Goal: Information Seeking & Learning: Learn about a topic

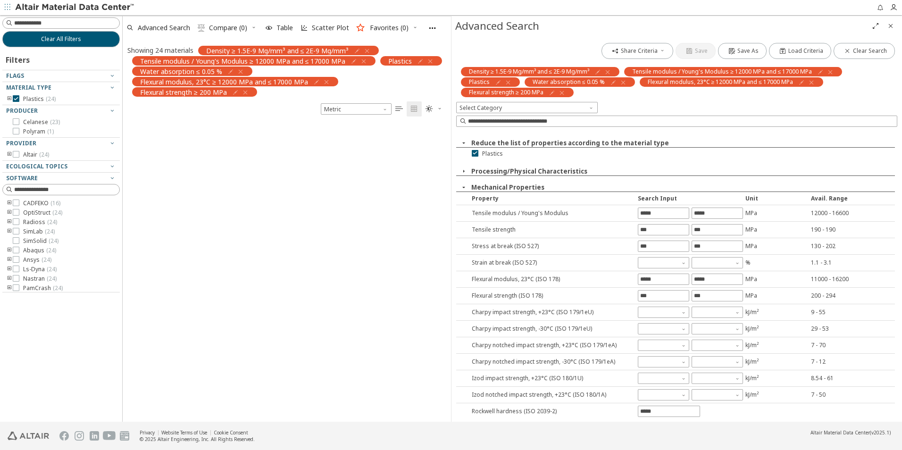
scroll to position [298, 321]
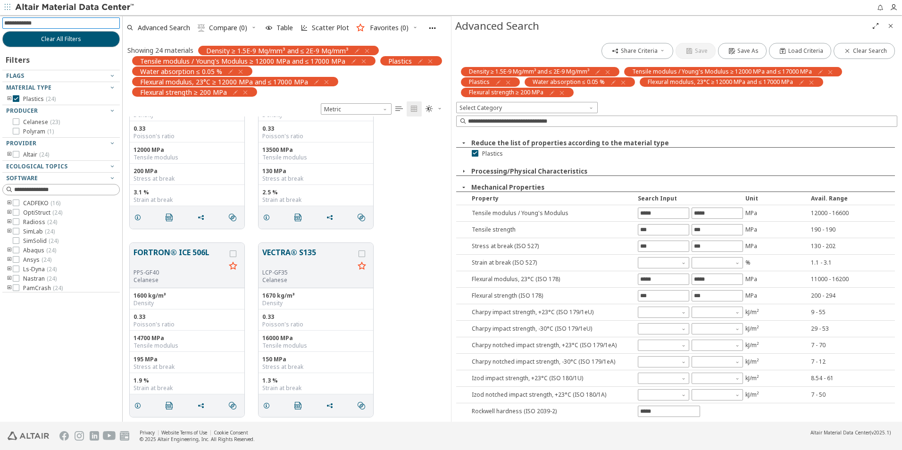
click at [369, 47] on span "button" at bounding box center [366, 50] width 10 height 9
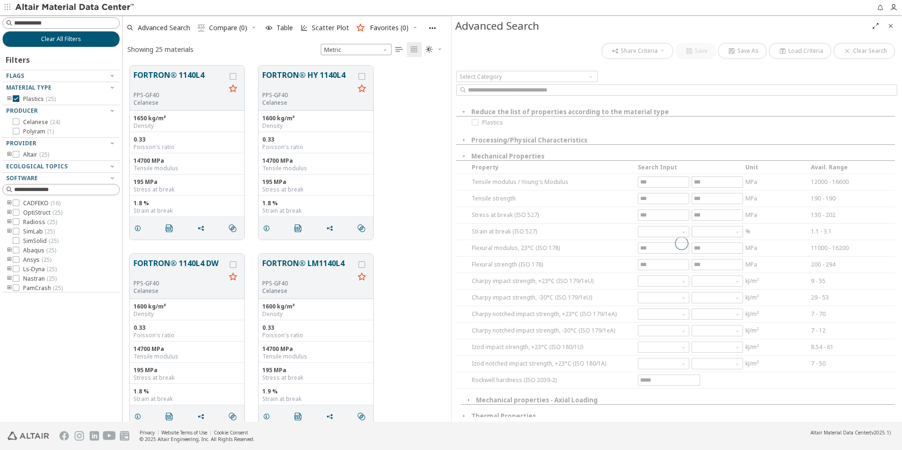
scroll to position [356, 321]
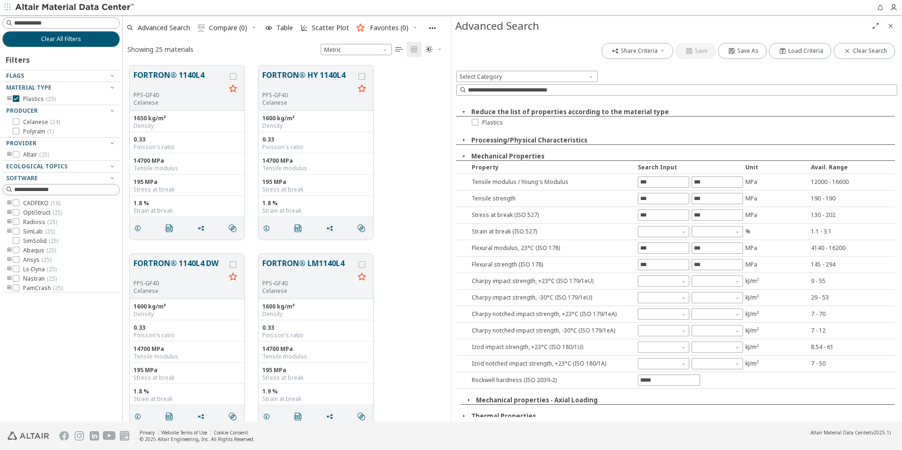
click at [190, 50] on div "Showing 25 materials" at bounding box center [160, 49] width 66 height 9
click at [75, 32] on button "Clear All Filters" at bounding box center [60, 39] width 117 height 16
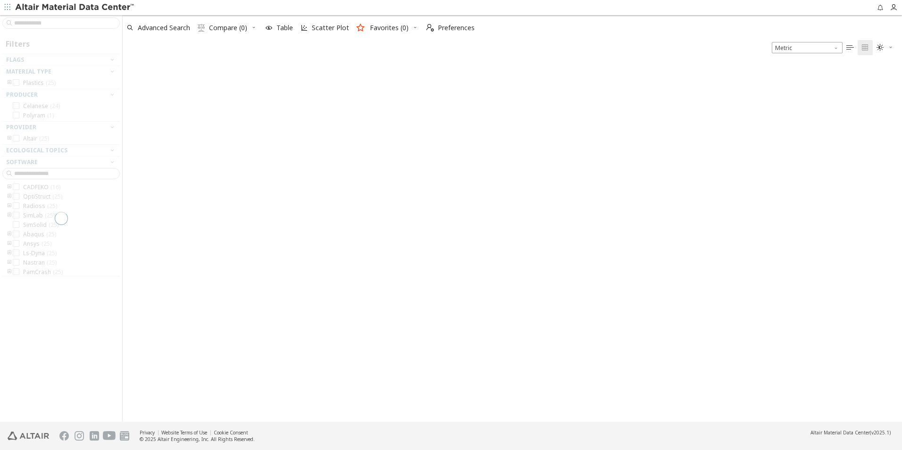
scroll to position [359, 772]
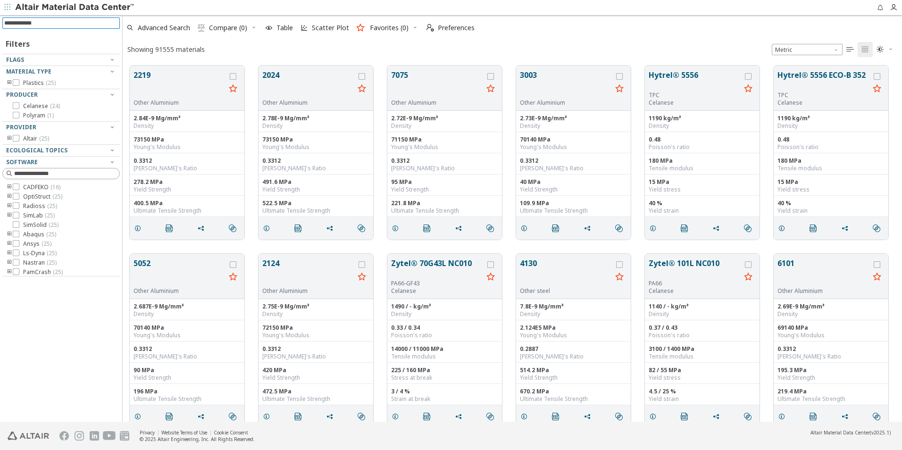
click at [68, 25] on input at bounding box center [62, 23] width 116 height 10
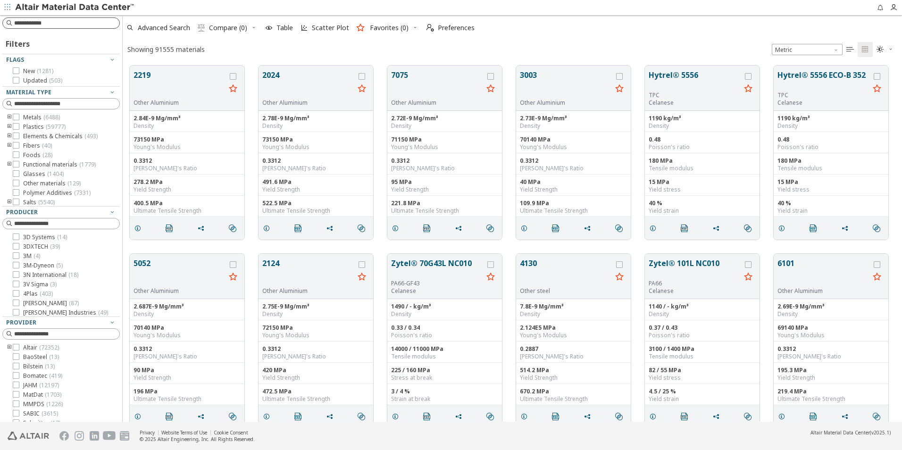
click at [65, 26] on input at bounding box center [66, 22] width 105 height 9
type input "****"
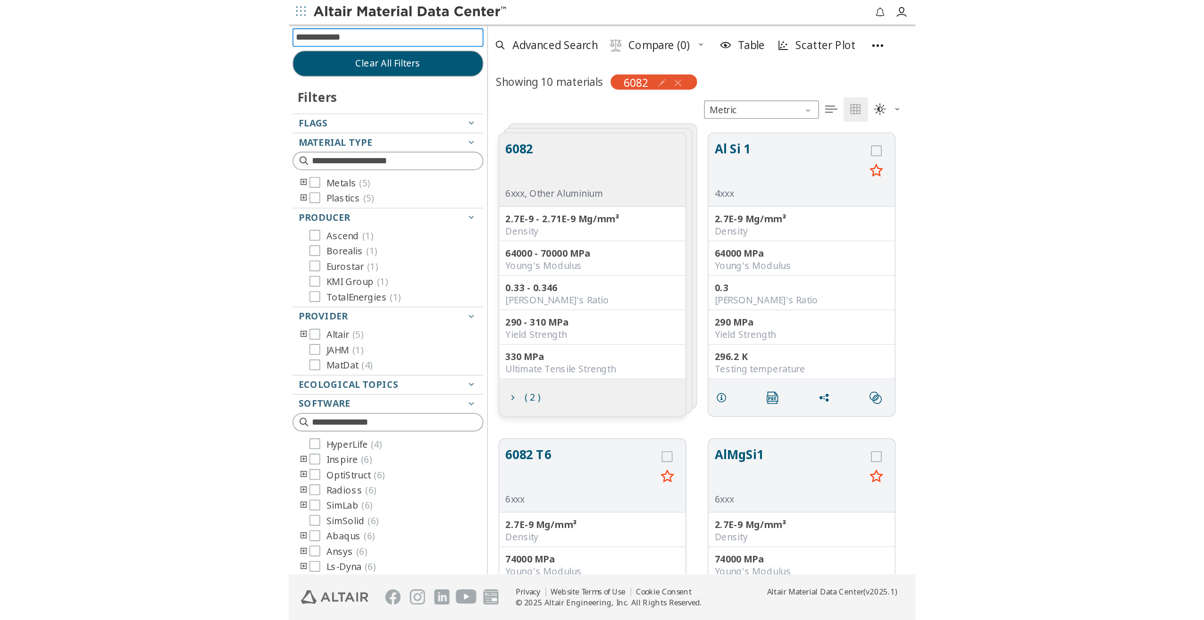
scroll to position [525, 1074]
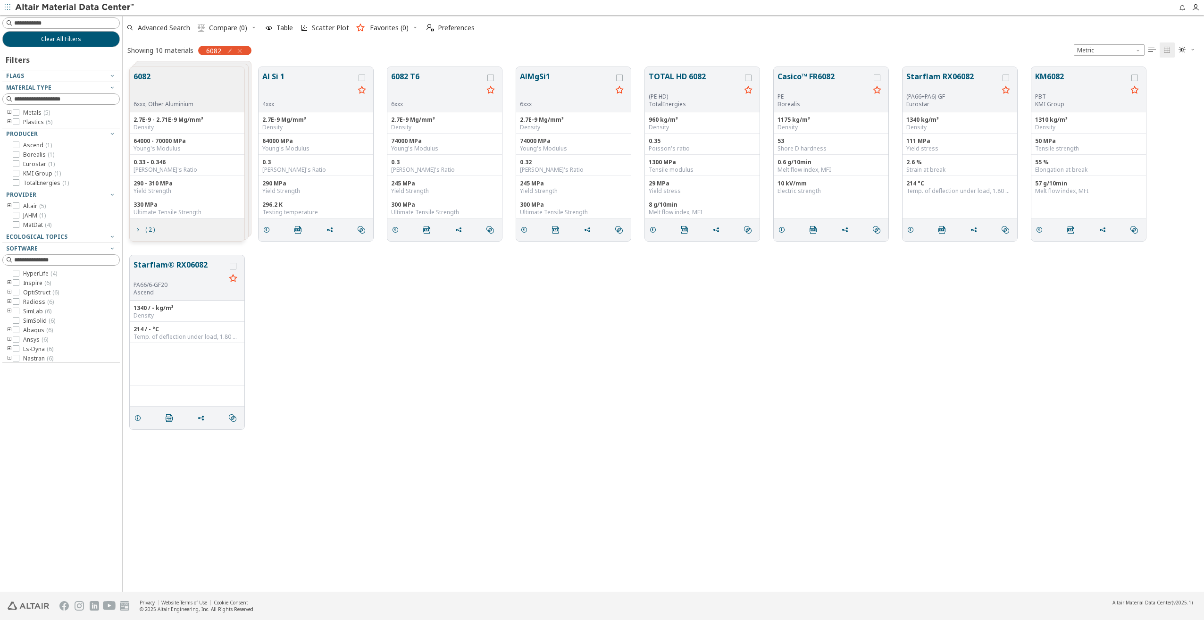
click at [191, 78] on button "6082" at bounding box center [163, 86] width 60 height 30
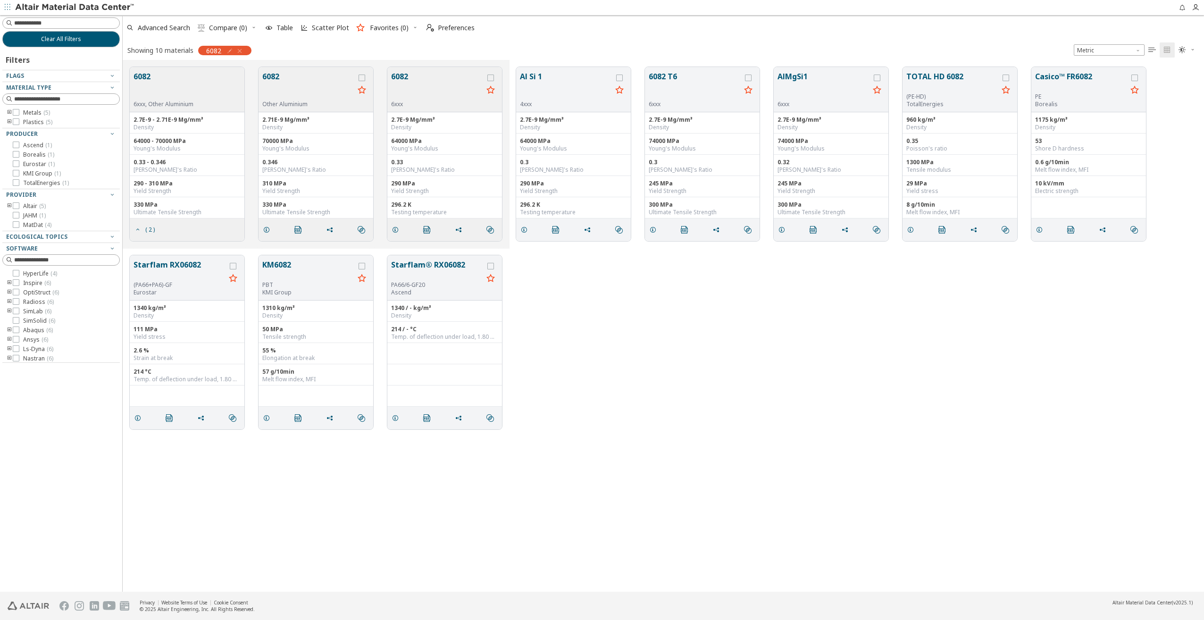
click at [196, 110] on div "6082 6xxx, Other Aluminium" at bounding box center [187, 89] width 115 height 45
click at [183, 137] on div "64000 - 70000 MPa" at bounding box center [186, 141] width 107 height 8
click at [163, 75] on button "6082" at bounding box center [163, 86] width 60 height 30
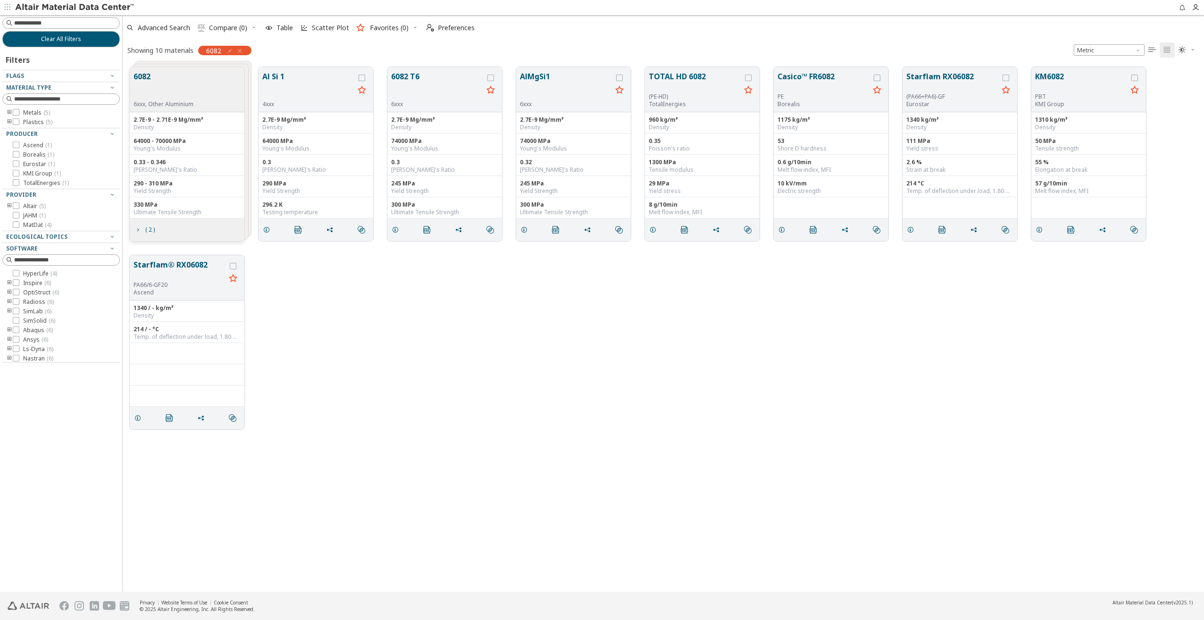
click at [174, 84] on button "6082" at bounding box center [163, 86] width 60 height 30
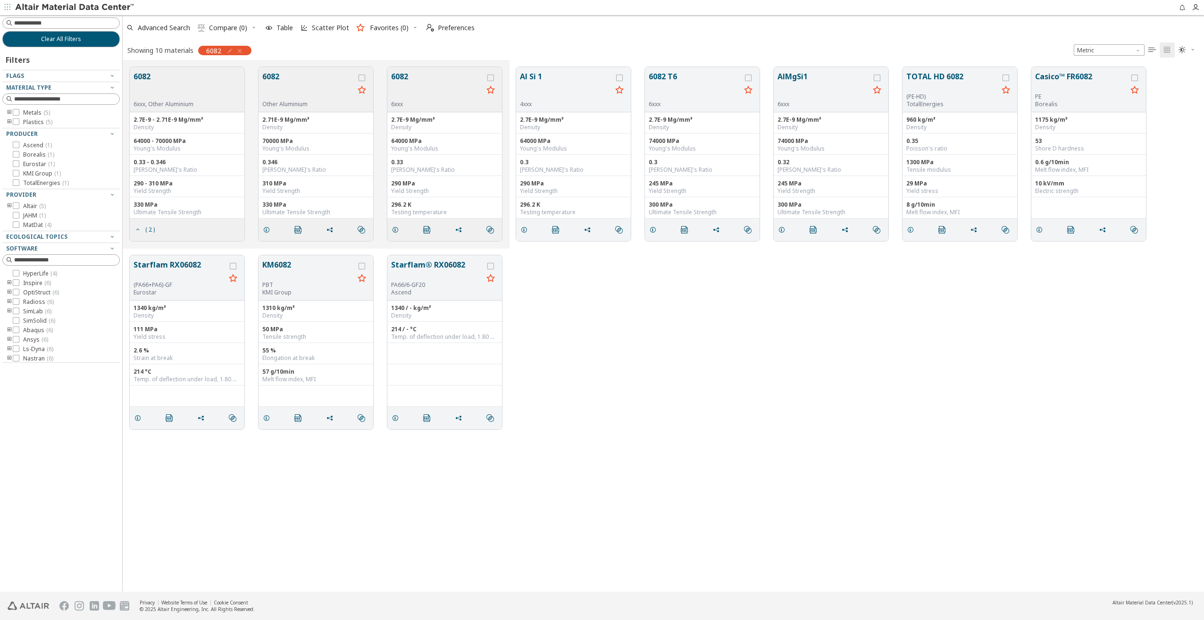
click at [330, 87] on button "6082" at bounding box center [308, 86] width 92 height 30
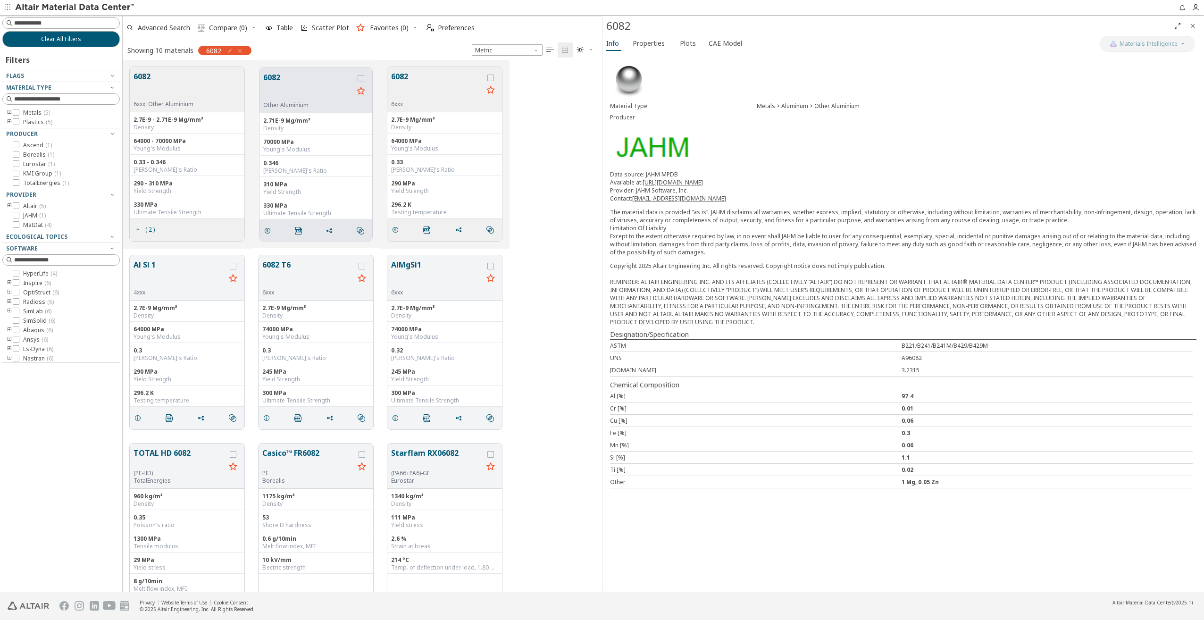
click at [430, 96] on button "6082" at bounding box center [437, 86] width 92 height 30
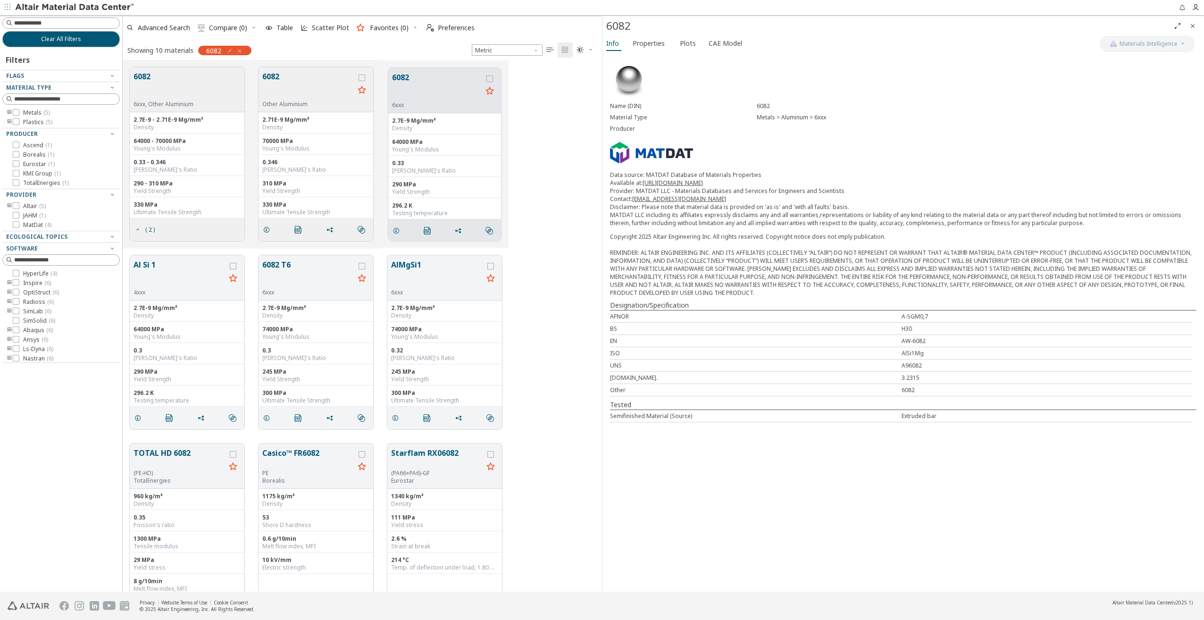
click at [616, 255] on div "Copyright 2025 Altair Engineering Inc. All rights reserved. Copyright notice do…" at bounding box center [903, 265] width 586 height 64
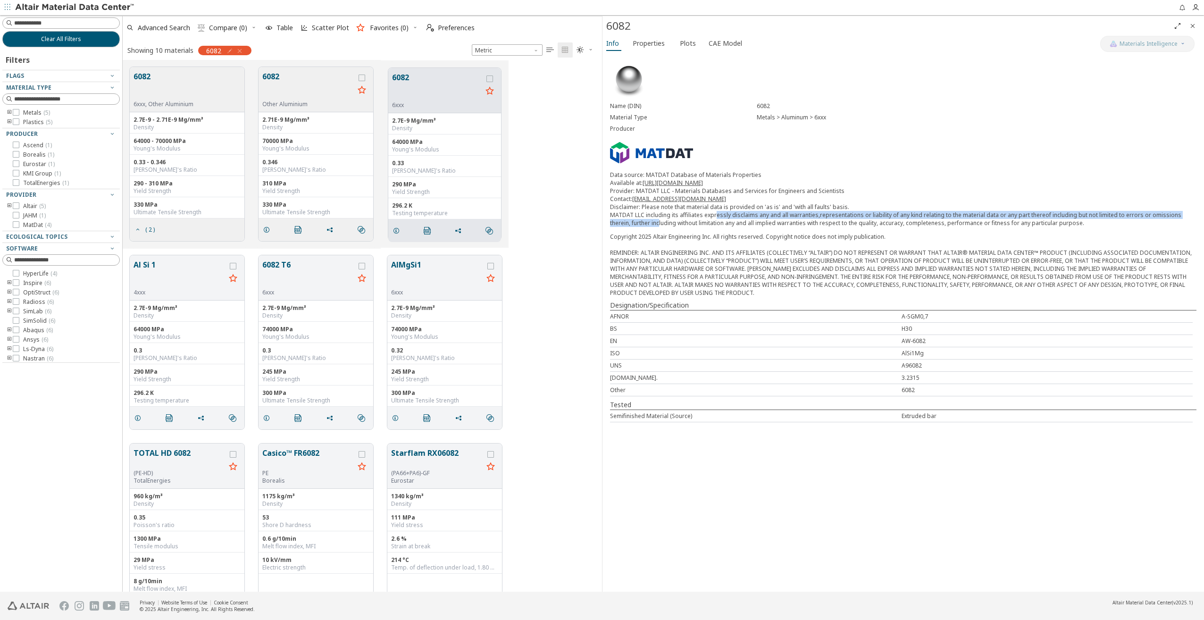
drag, startPoint x: 635, startPoint y: 225, endPoint x: 712, endPoint y: 218, distance: 77.2
click at [712, 218] on p "Data source: MATDAT Database of Materials Properties Available at: [URL][DOMAIN…" at bounding box center [903, 199] width 586 height 56
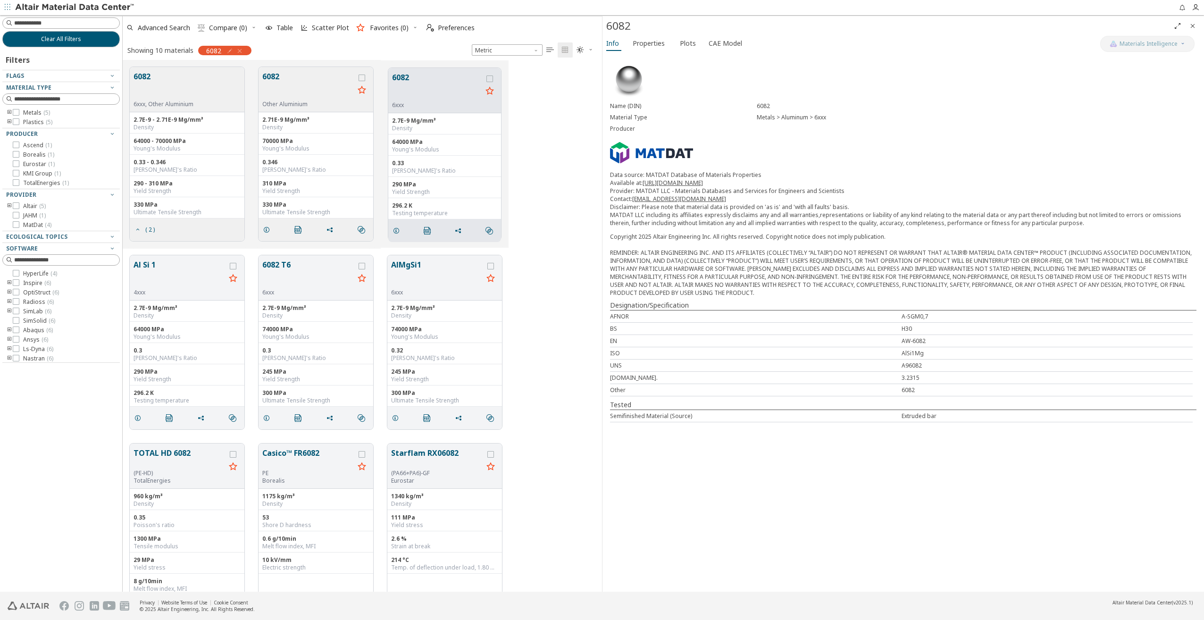
drag, startPoint x: 712, startPoint y: 218, endPoint x: 669, endPoint y: 209, distance: 43.9
click at [669, 210] on p "Data source: MATDAT Database of Materials Properties Available at: [URL][DOMAIN…" at bounding box center [903, 199] width 586 height 56
click at [282, 101] on div "Other Aluminium" at bounding box center [308, 104] width 92 height 8
click at [331, 82] on button "6082" at bounding box center [308, 86] width 92 height 30
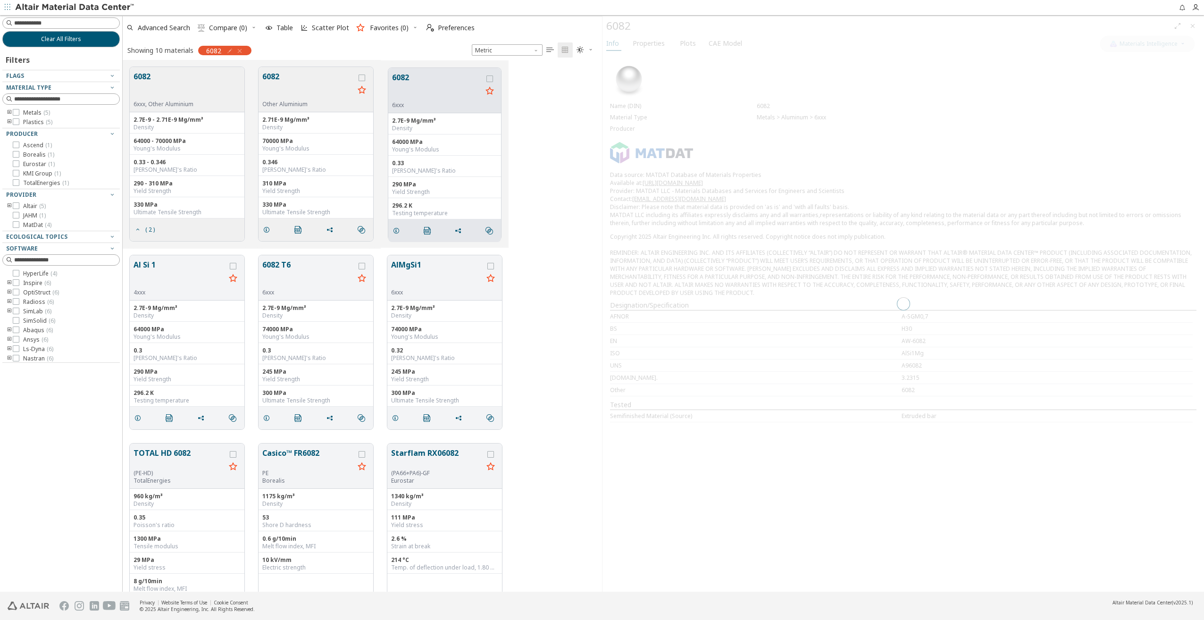
click at [650, 41] on span "Properties" at bounding box center [649, 43] width 32 height 15
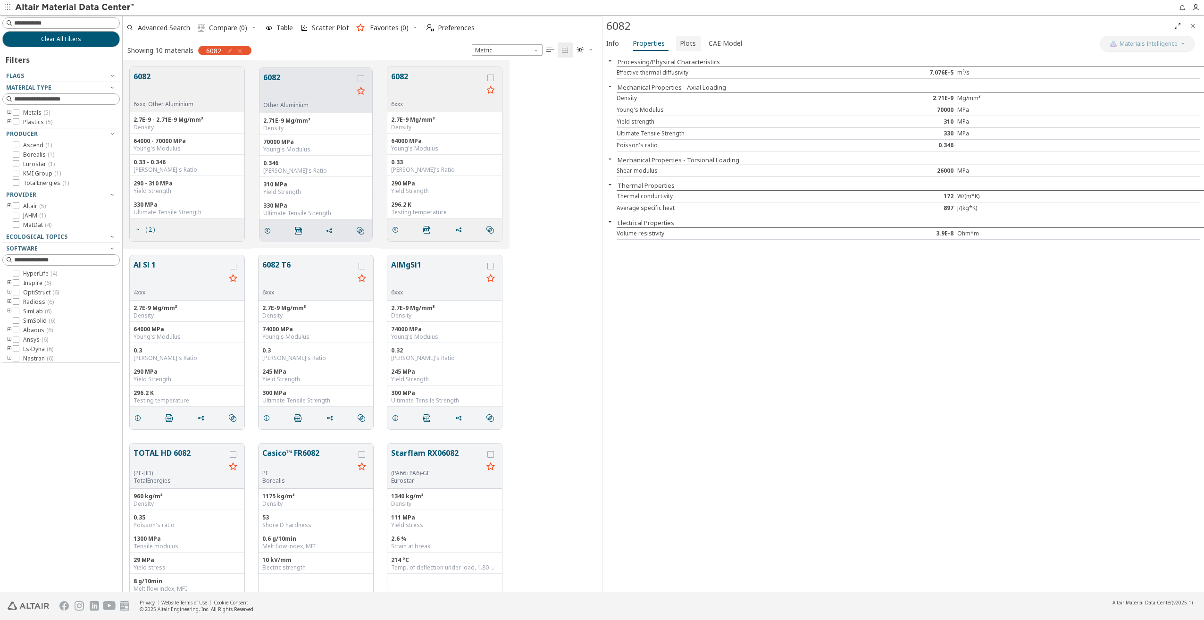
click at [683, 41] on span "Plots" at bounding box center [688, 43] width 16 height 15
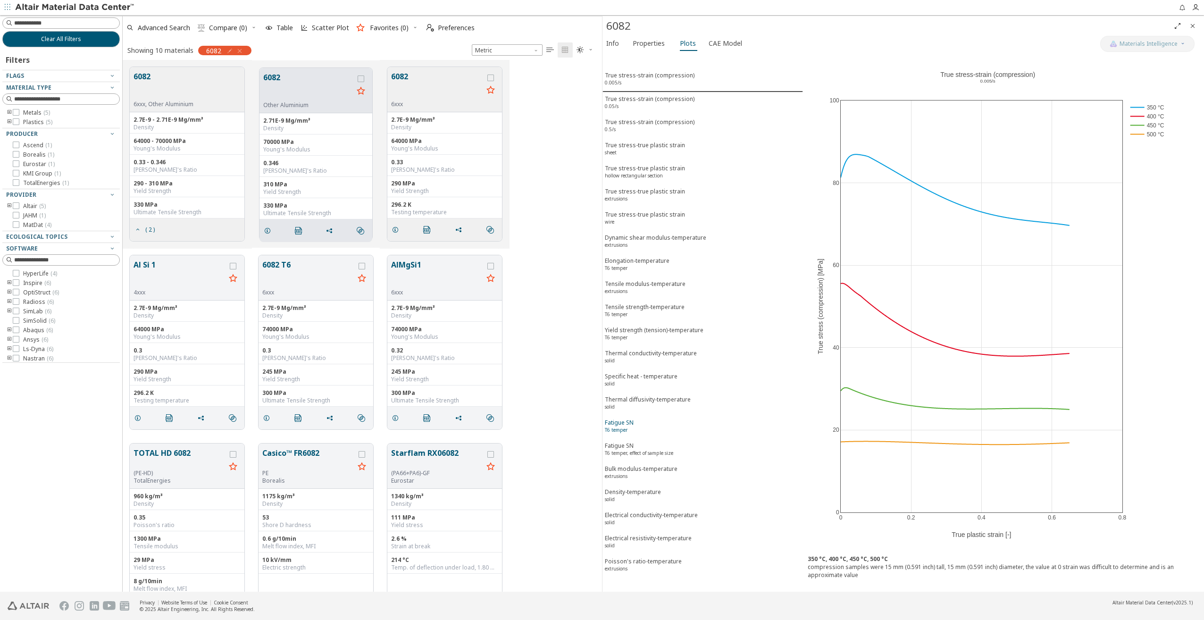
click at [627, 425] on div "Fatigue SN T6 temper" at bounding box center [619, 426] width 29 height 17
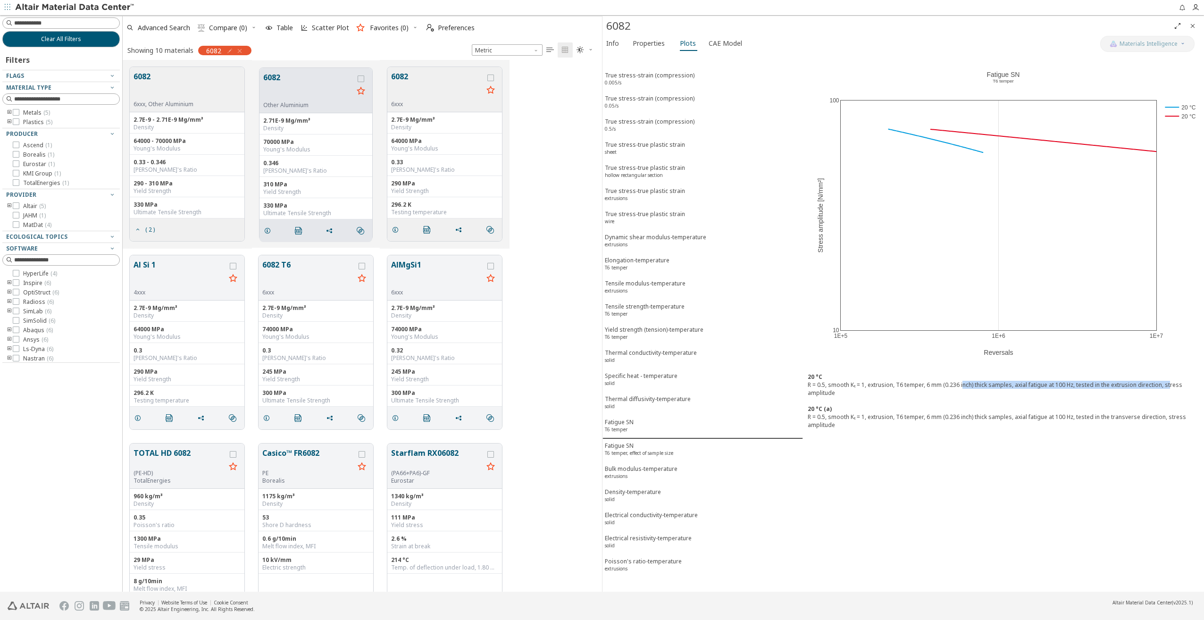
drag, startPoint x: 961, startPoint y: 385, endPoint x: 1168, endPoint y: 384, distance: 207.6
click at [901, 384] on div "R = 0.5, smooth Kₜ = 1, extrusion, T6 temper, 6 mm (0.236 inch) thick samples, …" at bounding box center [1004, 389] width 392 height 16
click at [901, 419] on div "R = 0.5, smooth Kₜ = 1, extrusion, T6 temper, 6 mm (0.236 inch) thick samples, …" at bounding box center [1004, 421] width 392 height 16
drag, startPoint x: 1068, startPoint y: 419, endPoint x: 1174, endPoint y: 418, distance: 105.7
click at [901, 418] on div "R = 0.5, smooth Kₜ = 1, extrusion, T6 temper, 6 mm (0.236 inch) thick samples, …" at bounding box center [1004, 421] width 392 height 16
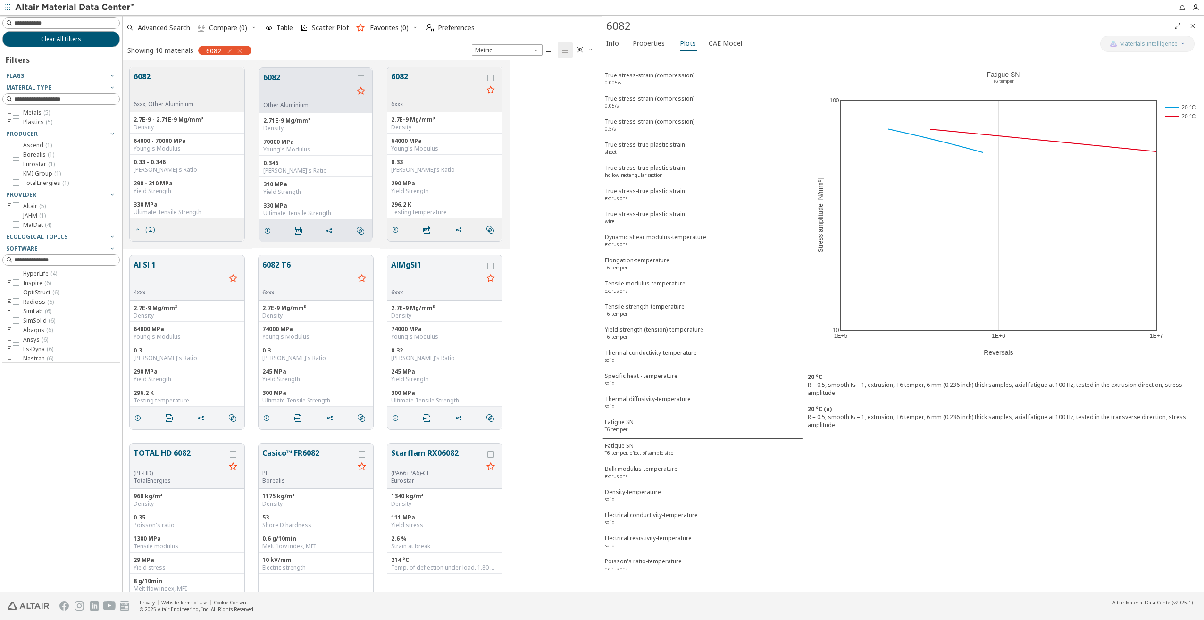
click at [901, 430] on div "20 °C R = 0.5, smooth Kₜ = 1, extrusion, T6 temper, 6 mm (0.236 inch) thick sam…" at bounding box center [1003, 405] width 401 height 74
click at [670, 450] on sup "T6 temper, effect of sample size" at bounding box center [639, 453] width 68 height 7
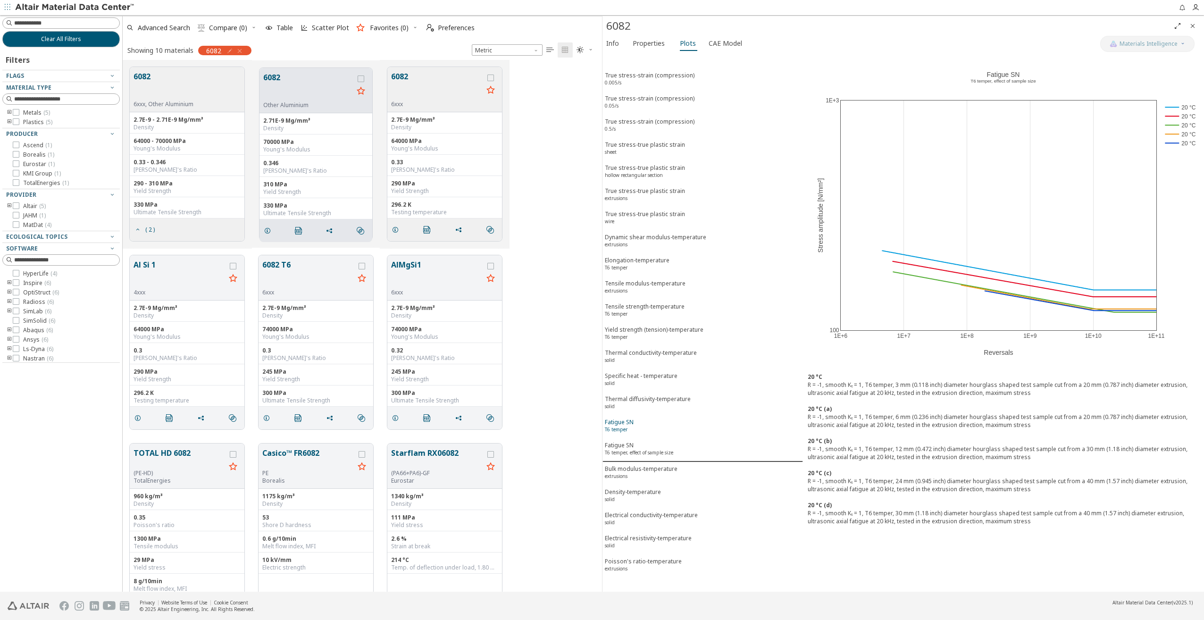
click at [661, 432] on span "Fatigue SN T6 temper" at bounding box center [703, 426] width 196 height 17
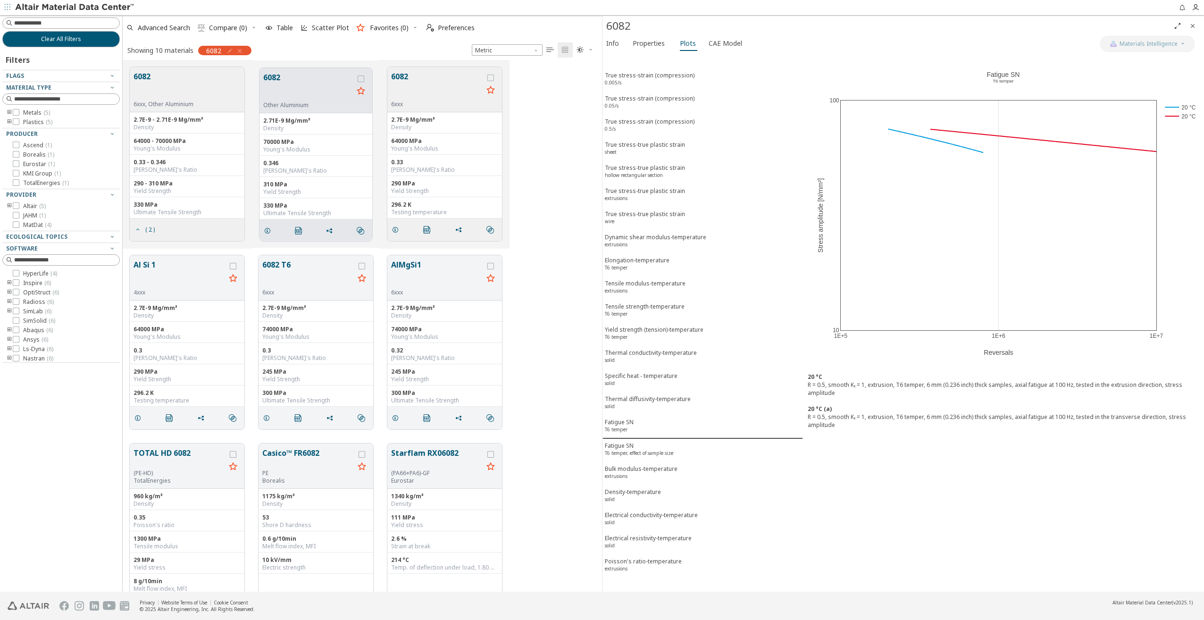
click at [417, 96] on button "6082" at bounding box center [437, 86] width 92 height 30
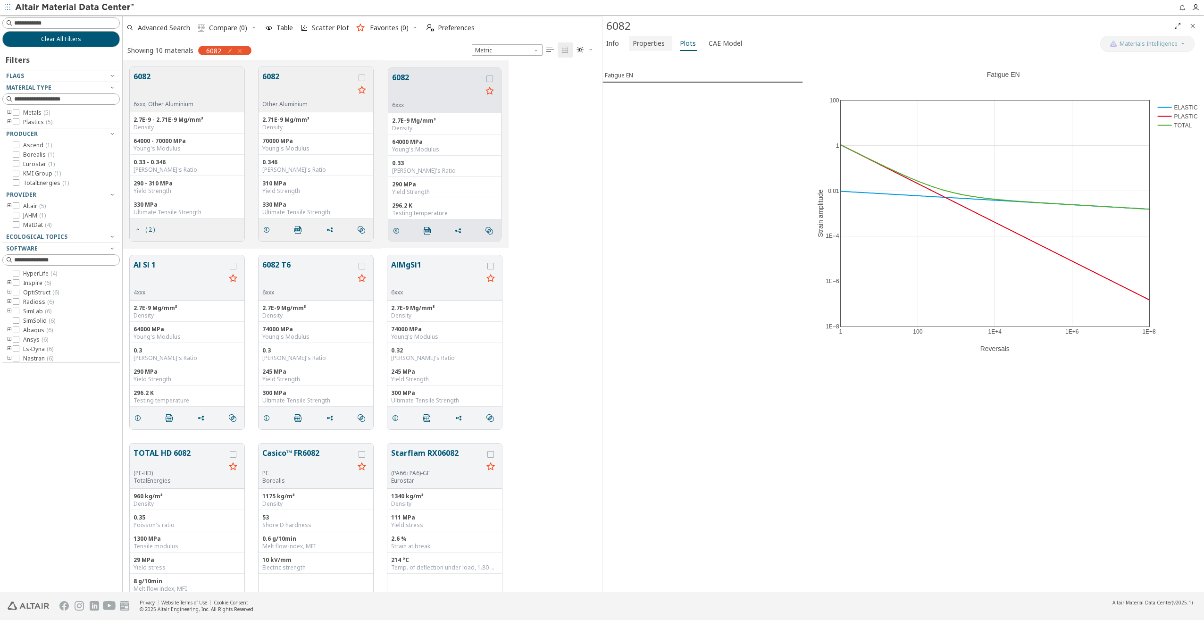
click at [652, 46] on span "Properties" at bounding box center [649, 43] width 32 height 15
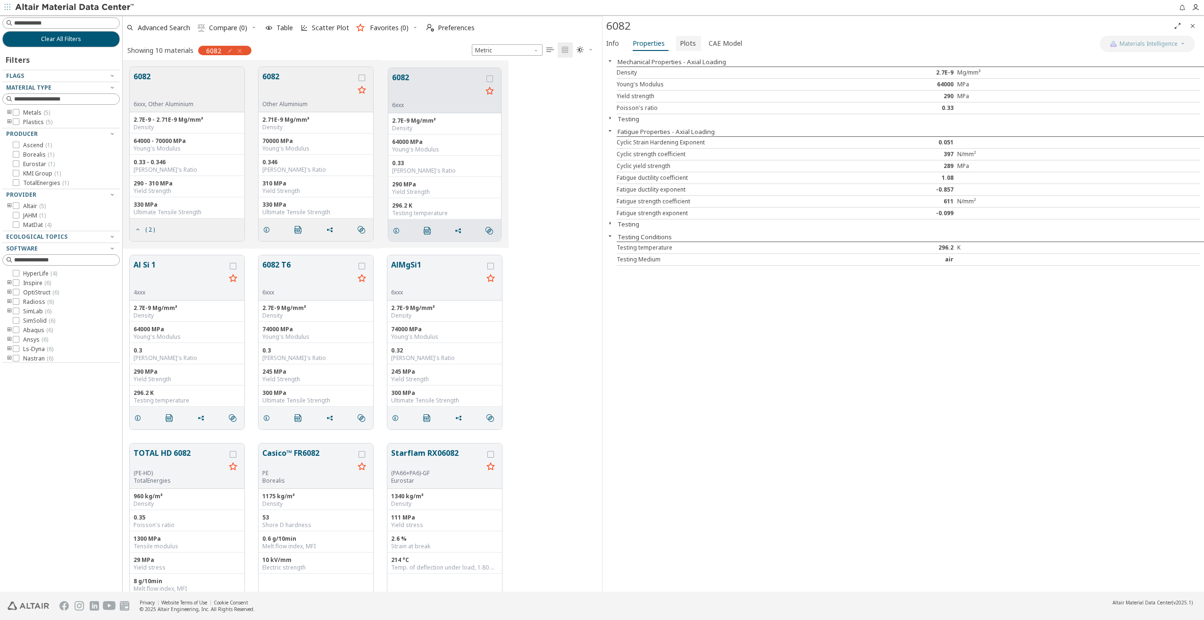
click at [684, 44] on span "Plots" at bounding box center [688, 43] width 16 height 15
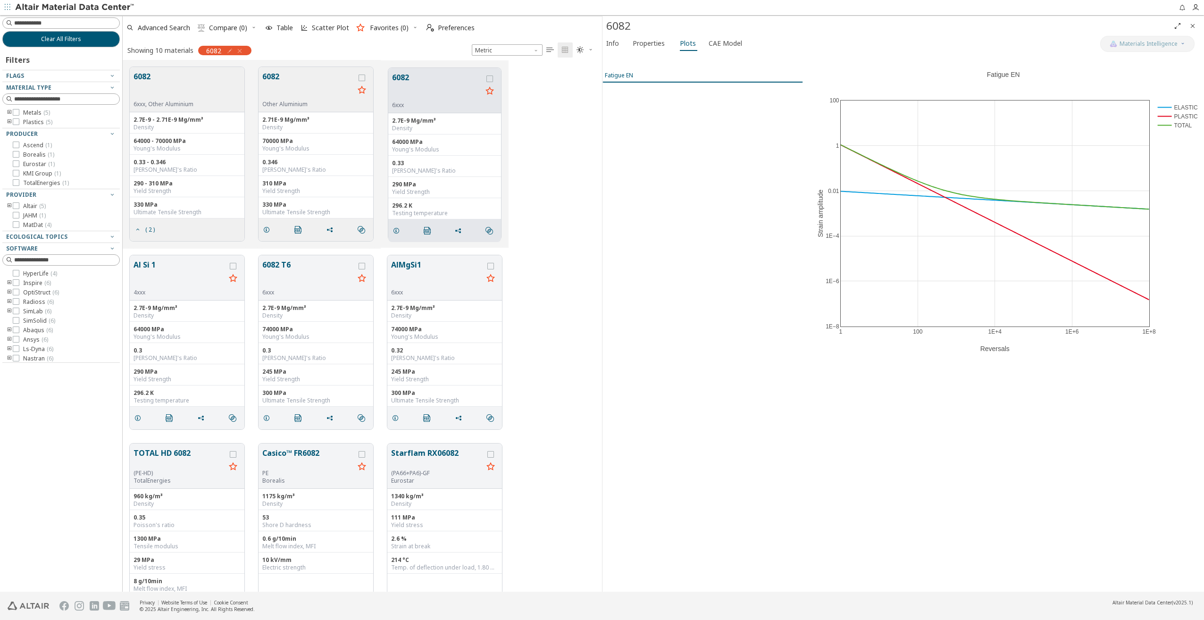
click at [634, 76] on span "Fatigue EN" at bounding box center [703, 75] width 196 height 8
click at [310, 100] on button "6082" at bounding box center [308, 86] width 92 height 30
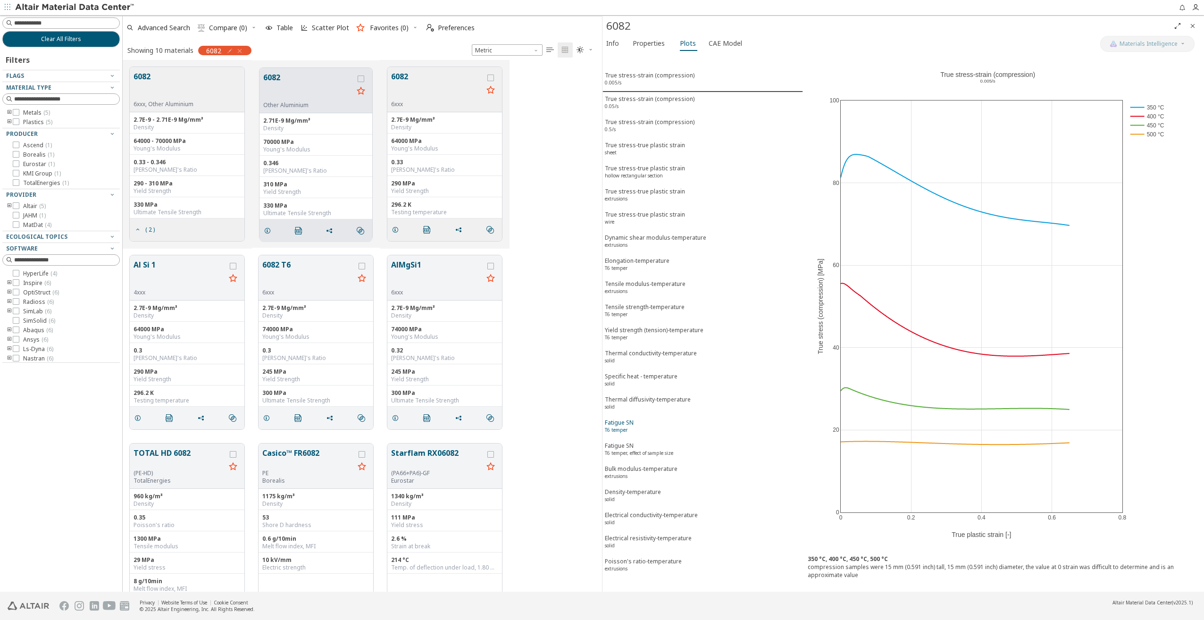
click at [631, 425] on div "Fatigue SN T6 temper" at bounding box center [619, 426] width 29 height 17
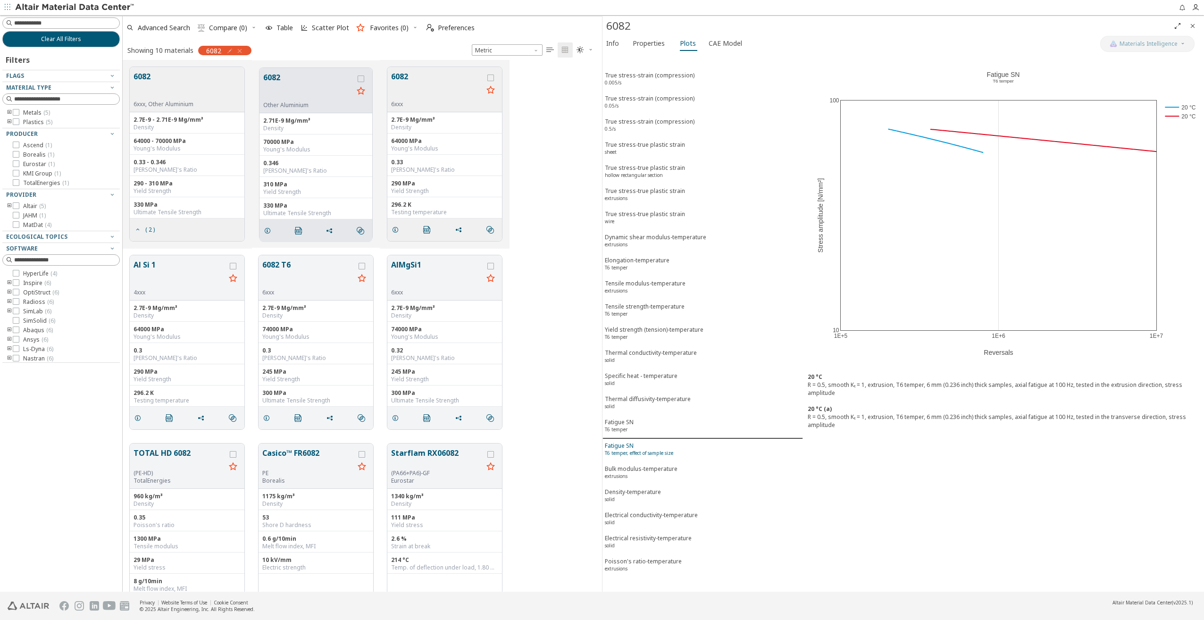
click at [635, 450] on sup "T6 temper, effect of sample size" at bounding box center [639, 453] width 68 height 7
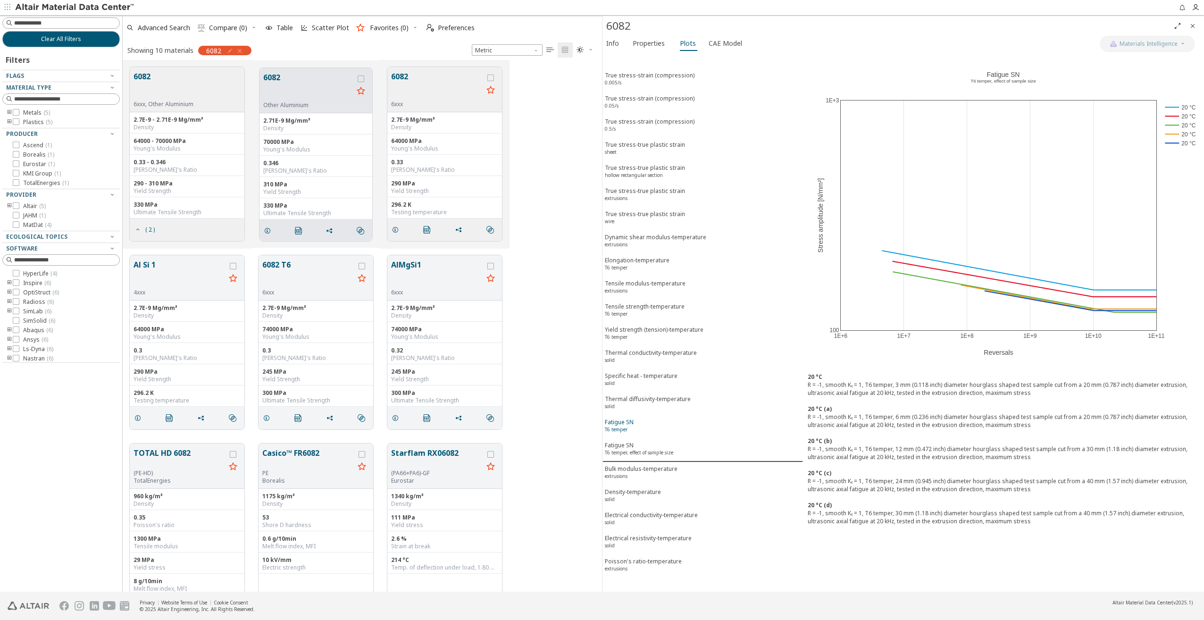
click at [633, 434] on div "Fatigue SN T6 temper" at bounding box center [619, 426] width 29 height 17
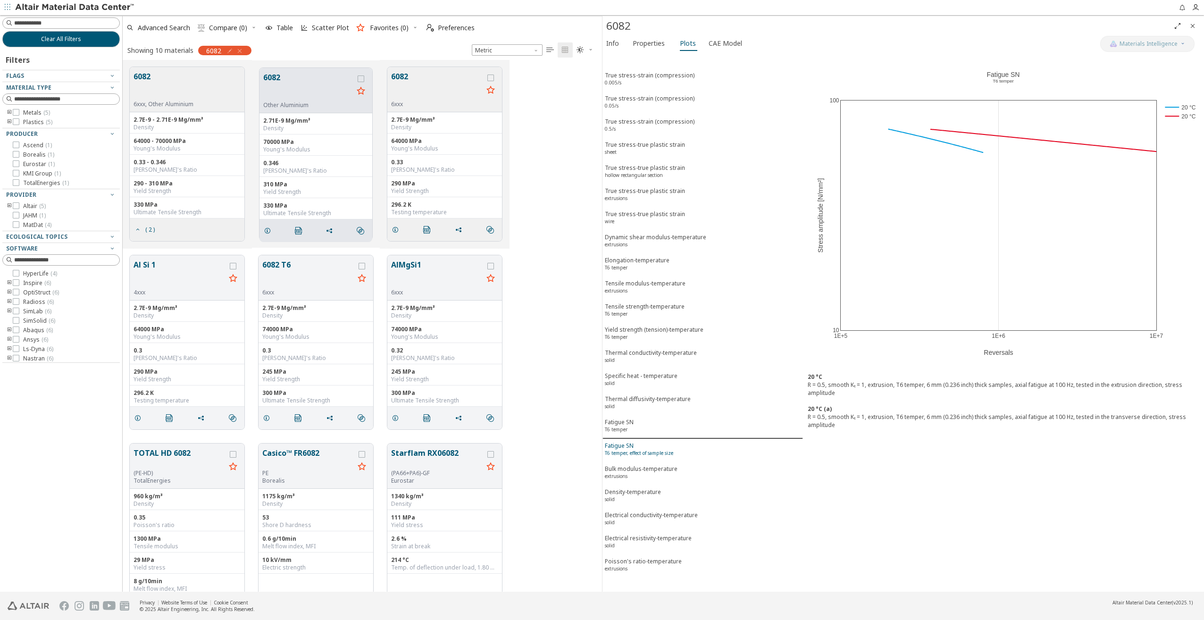
click at [634, 450] on sup "T6 temper, effect of sample size" at bounding box center [639, 453] width 68 height 7
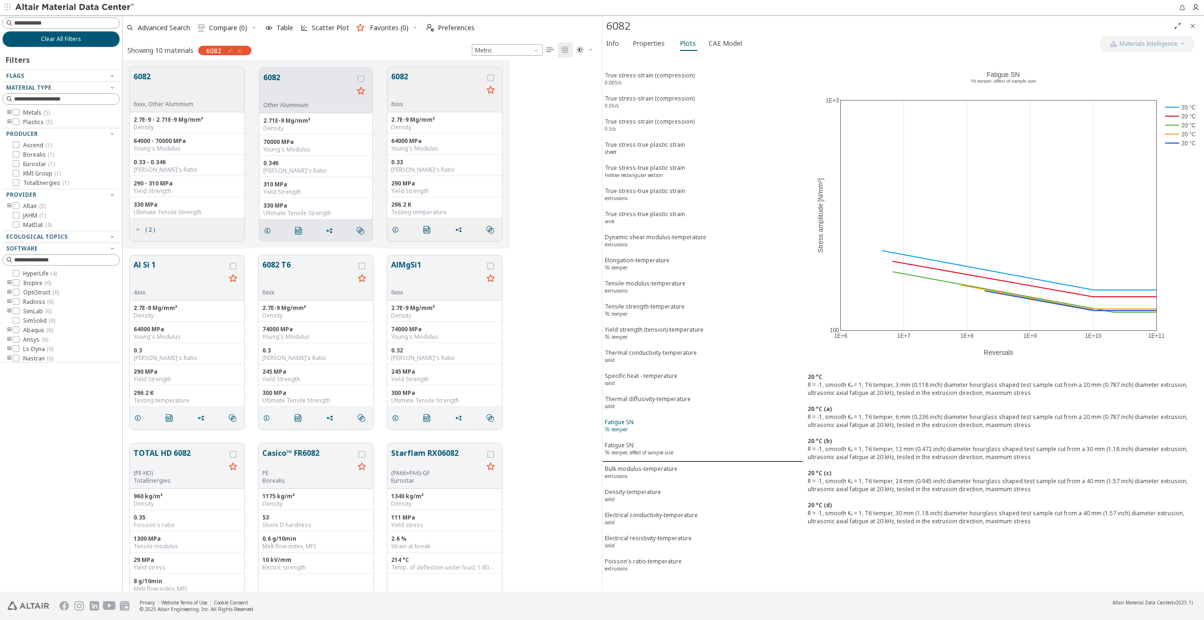
click at [634, 434] on span "Fatigue SN T6 temper" at bounding box center [703, 426] width 196 height 17
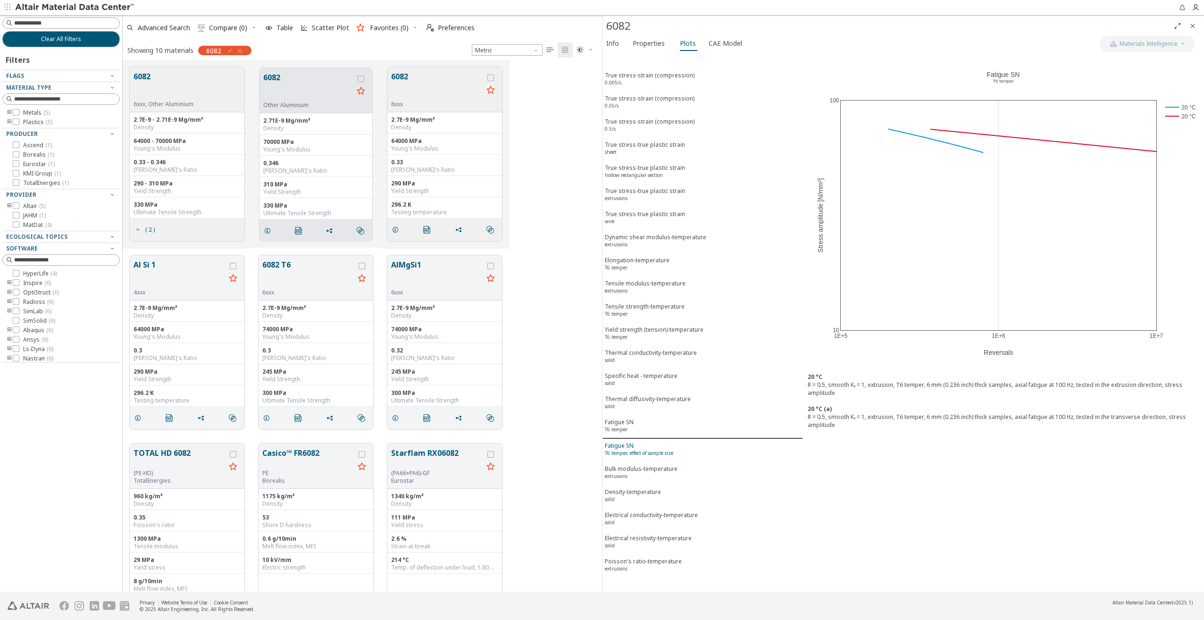
click at [636, 450] on sup "T6 temper, effect of sample size" at bounding box center [639, 453] width 68 height 7
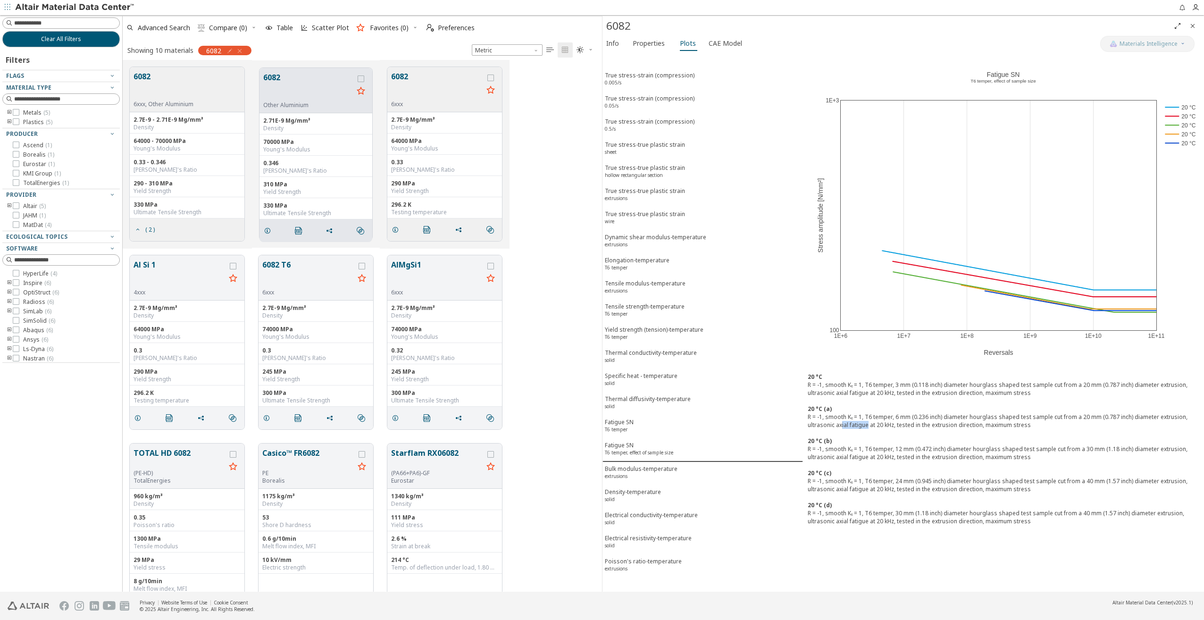
drag, startPoint x: 840, startPoint y: 425, endPoint x: 868, endPoint y: 426, distance: 27.8
click at [868, 426] on div "R = -1, smooth Kₜ = 1, T6 temper, 6 mm (0.236 inch) diameter hourglass shaped t…" at bounding box center [1004, 421] width 392 height 16
drag, startPoint x: 868, startPoint y: 426, endPoint x: 857, endPoint y: 431, distance: 12.0
click at [857, 431] on div "20 °C R = -1, smooth Kₜ = 1, T6 temper, 3 mm (0.118 inch) diameter hourglass sh…" at bounding box center [1003, 453] width 401 height 170
click at [308, 269] on button "6082 T6" at bounding box center [308, 274] width 92 height 30
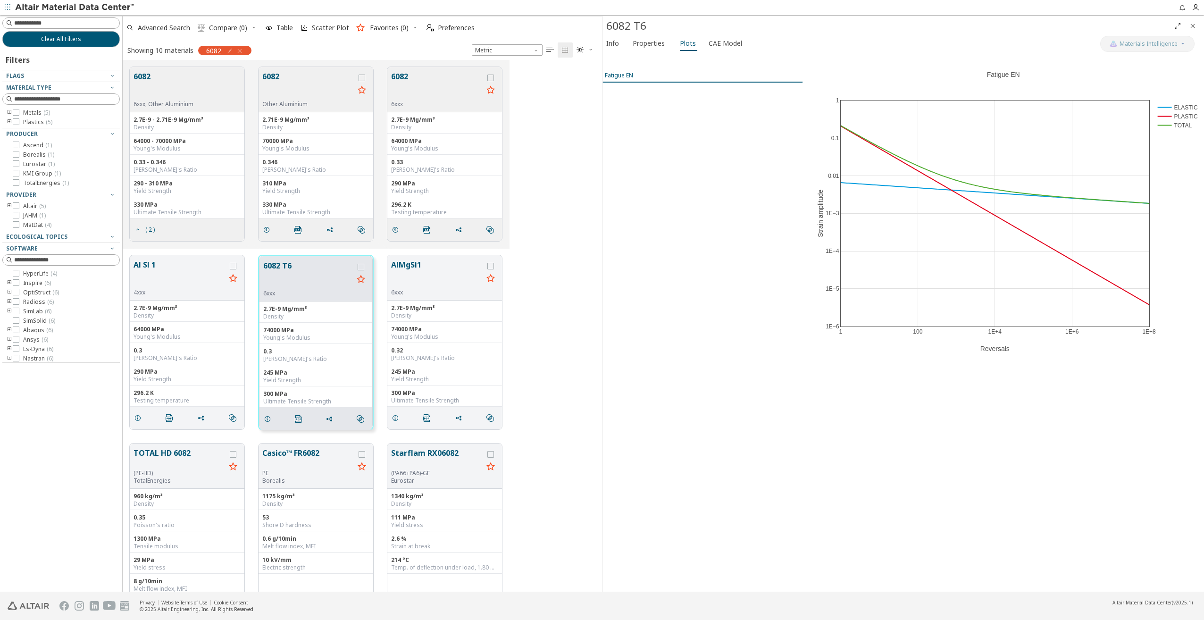
click at [629, 78] on div "Fatigue EN" at bounding box center [619, 75] width 28 height 8
click at [228, 105] on div "6082 6xxx, Other Aluminium" at bounding box center [187, 89] width 115 height 45
click at [173, 90] on button "6082" at bounding box center [163, 86] width 60 height 30
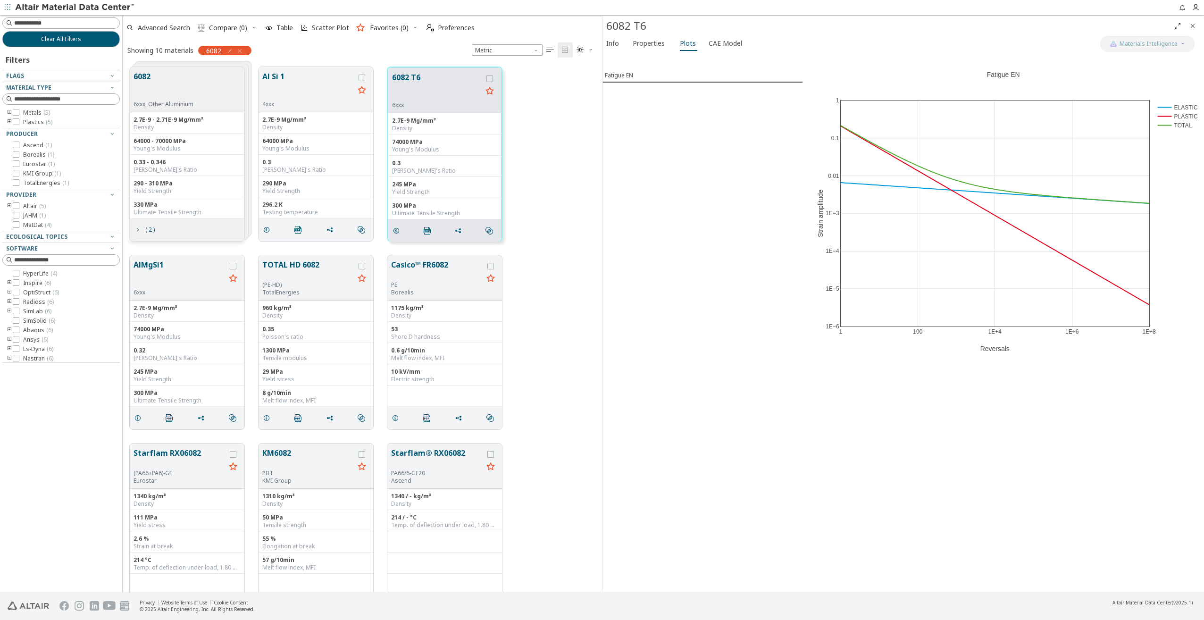
click at [542, 133] on div "6082 6xxx, Other Aluminium 2.7E-9 - 2.71E-9 Mg/mm³ Density 64000 - 70000 MPa Yo…" at bounding box center [362, 154] width 479 height 188
click at [17, 111] on icon at bounding box center [16, 112] width 7 height 7
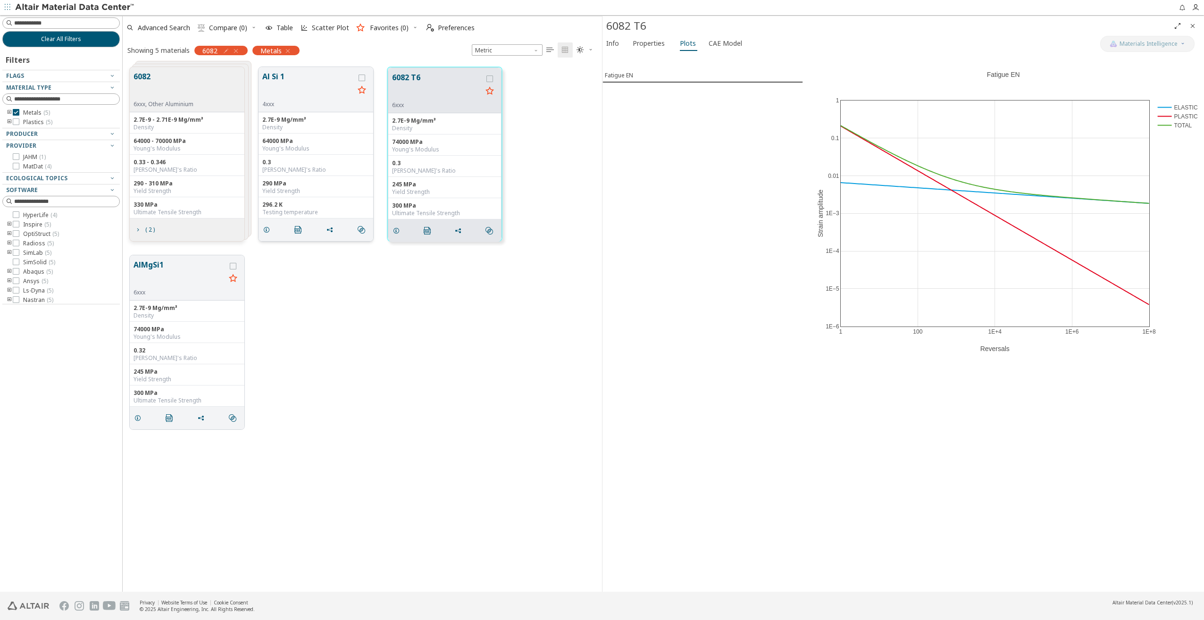
click at [312, 83] on button "Al Si 1" at bounding box center [308, 86] width 92 height 30
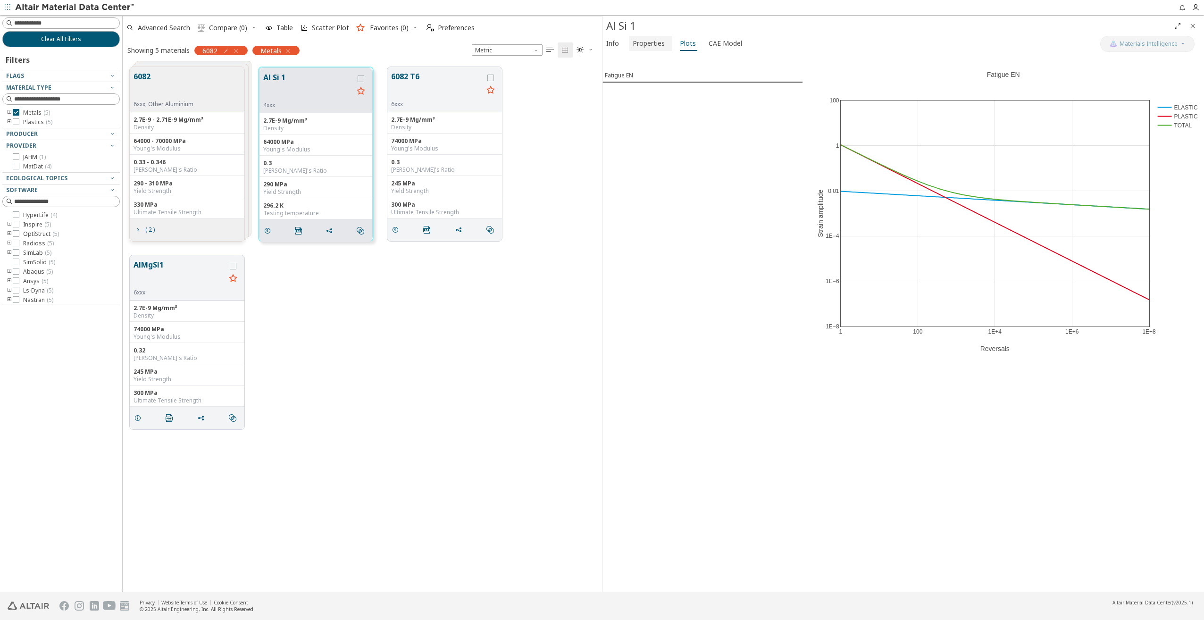
click at [667, 48] on button "Properties" at bounding box center [650, 43] width 43 height 15
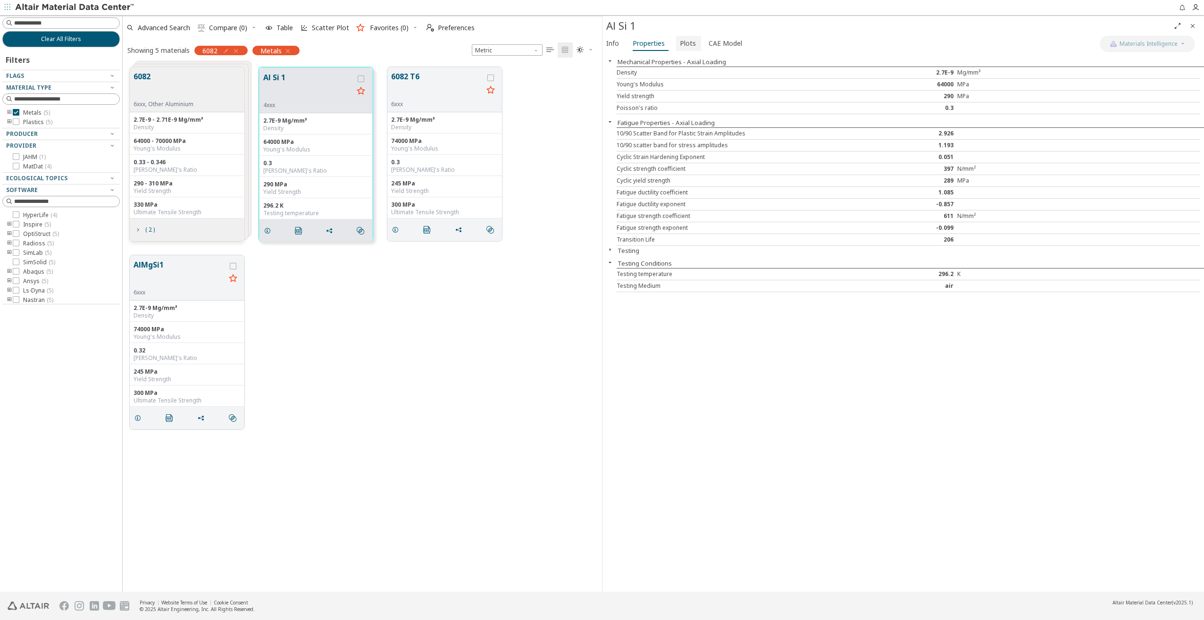
click at [676, 44] on button "Plots" at bounding box center [688, 43] width 25 height 15
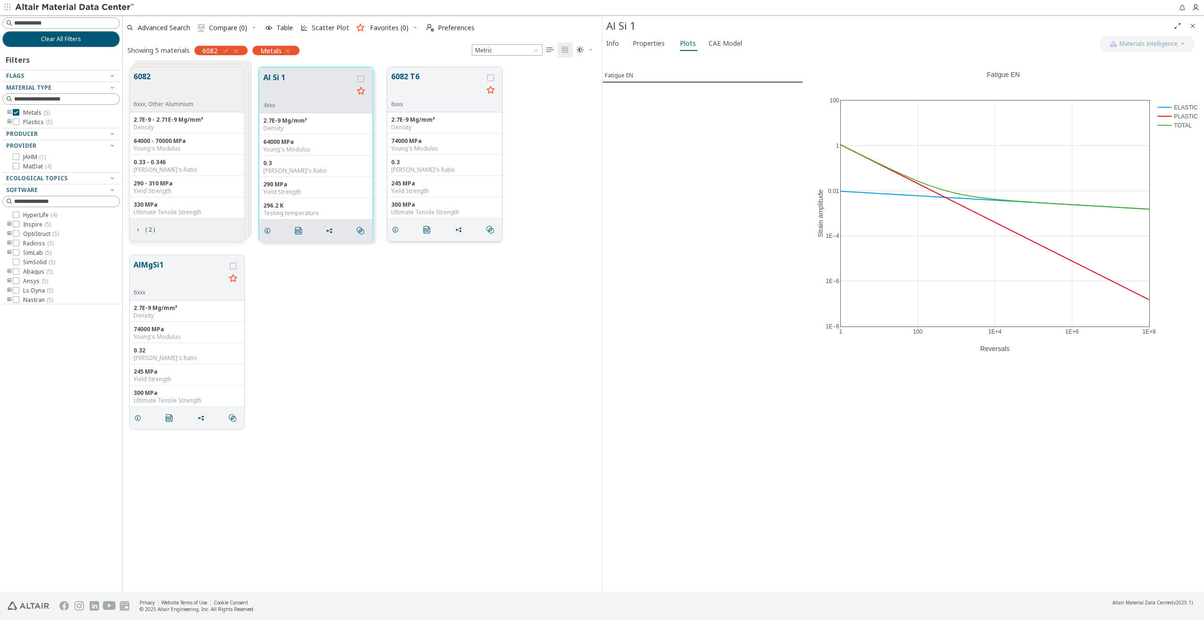
click at [421, 94] on button "6082 T6" at bounding box center [437, 86] width 92 height 30
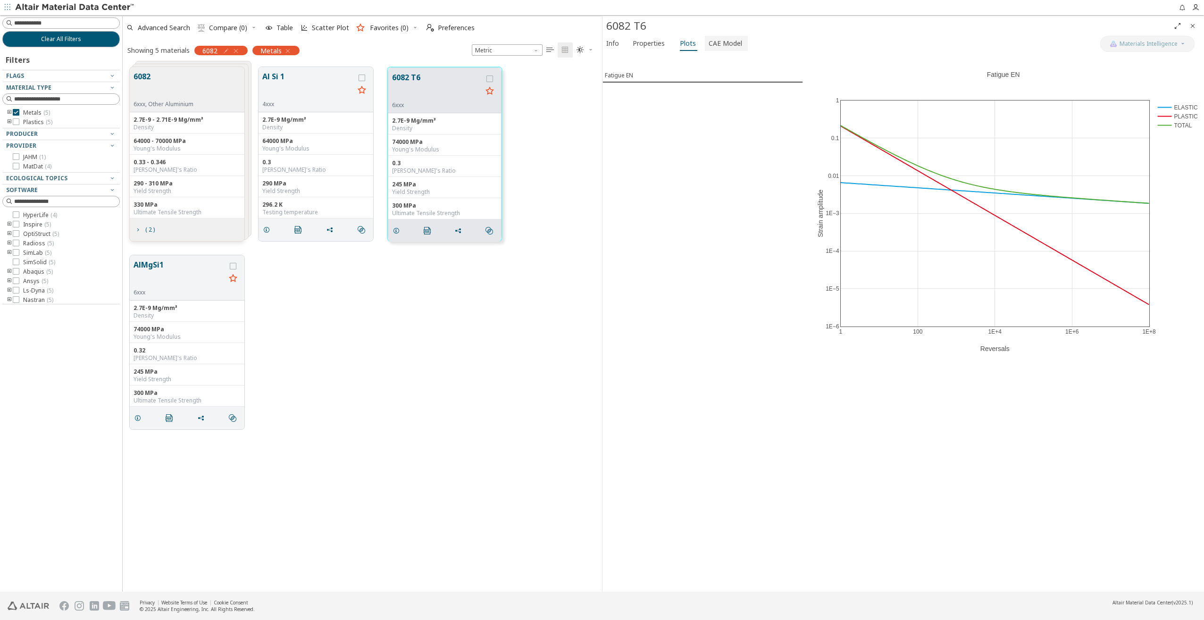
click at [709, 48] on span "CAE Model" at bounding box center [725, 43] width 33 height 15
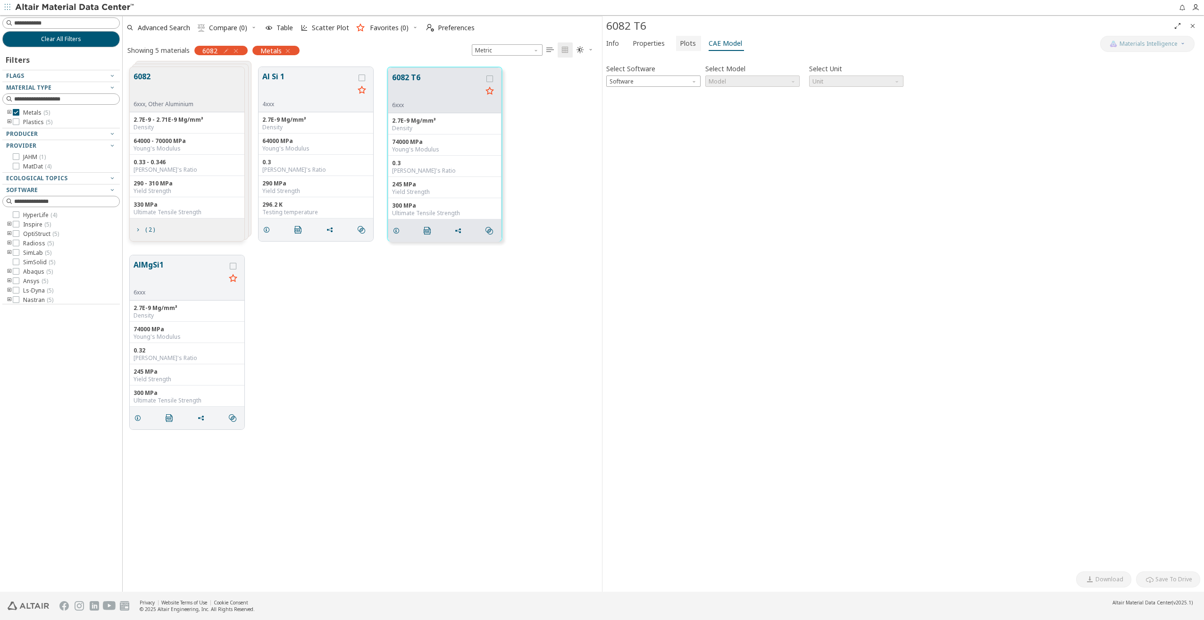
click at [676, 48] on button "Plots" at bounding box center [688, 43] width 25 height 15
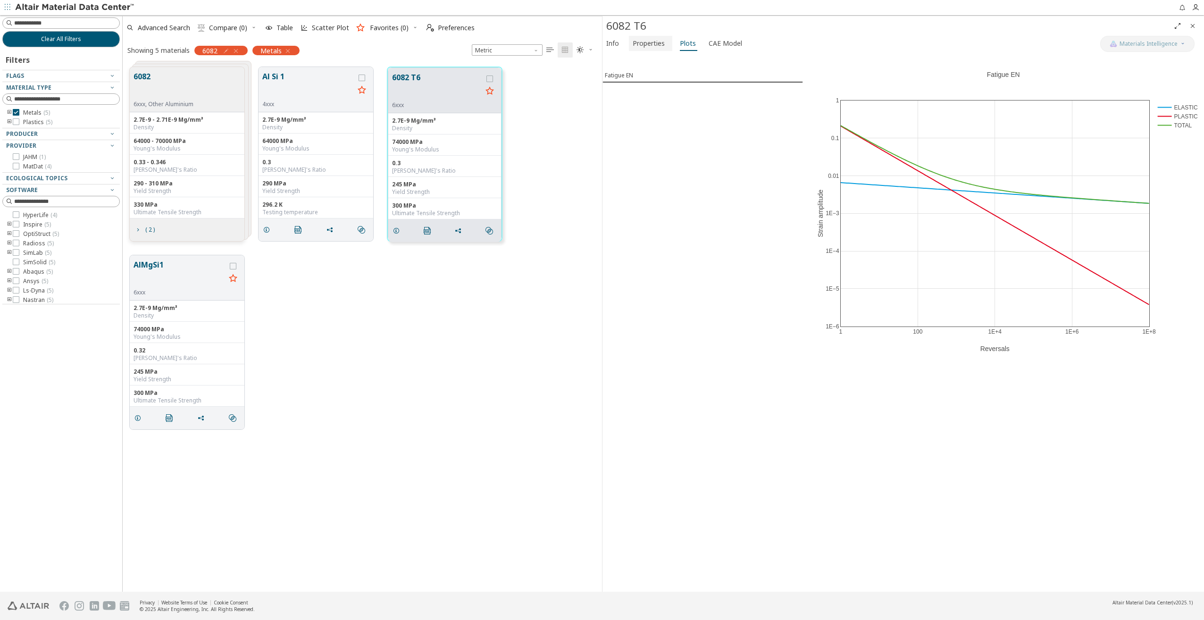
click at [644, 45] on span "Properties" at bounding box center [649, 43] width 32 height 15
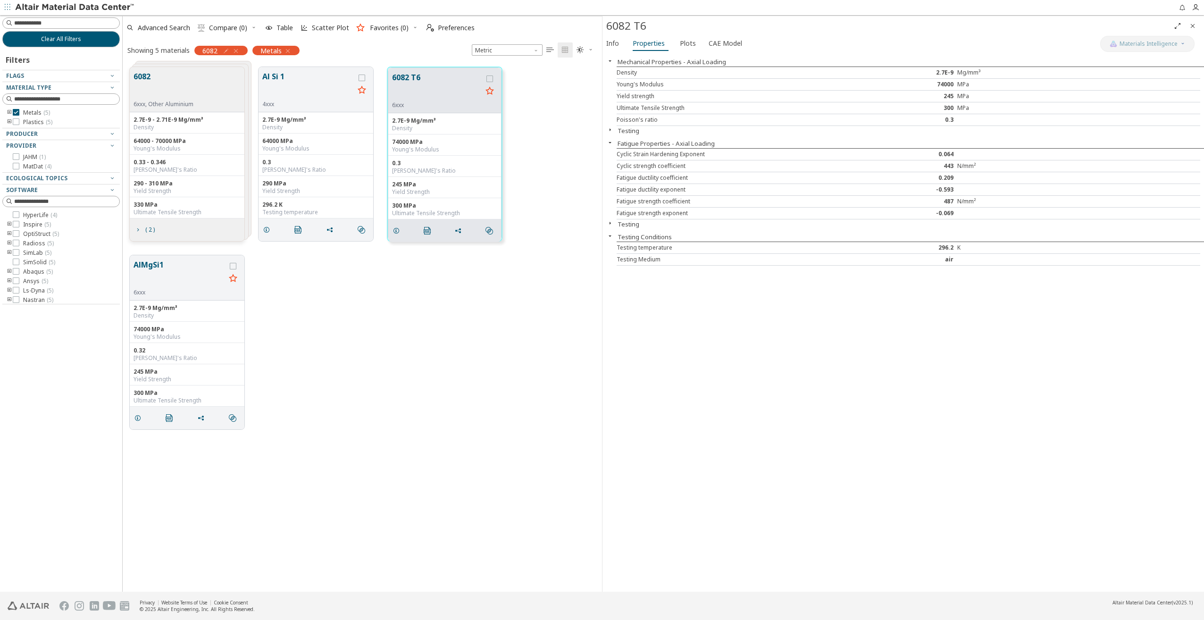
drag, startPoint x: 677, startPoint y: 45, endPoint x: 593, endPoint y: 69, distance: 87.3
click at [680, 45] on span "Plots" at bounding box center [688, 43] width 16 height 15
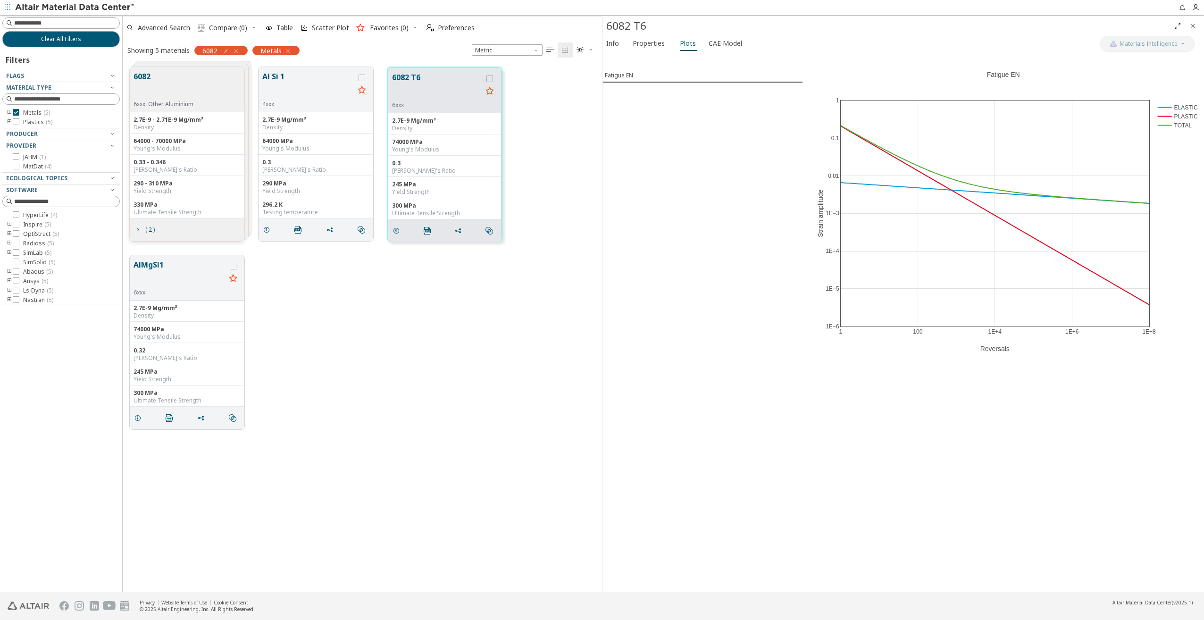
click at [188, 91] on button "6082" at bounding box center [163, 86] width 60 height 30
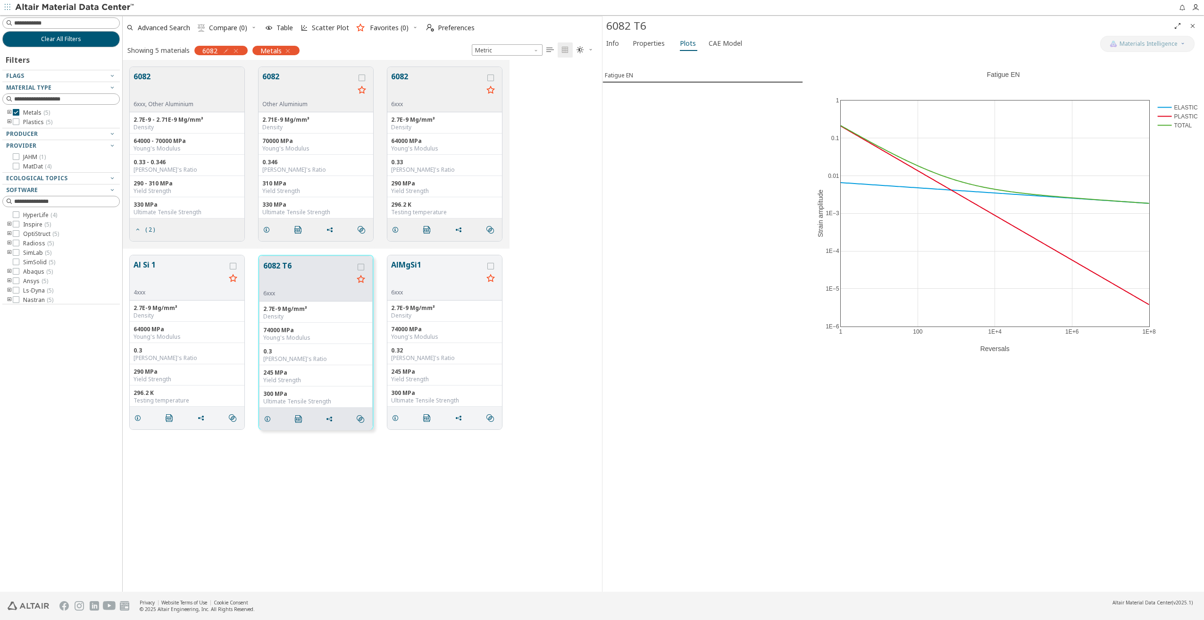
click at [440, 80] on button "6082" at bounding box center [437, 86] width 92 height 30
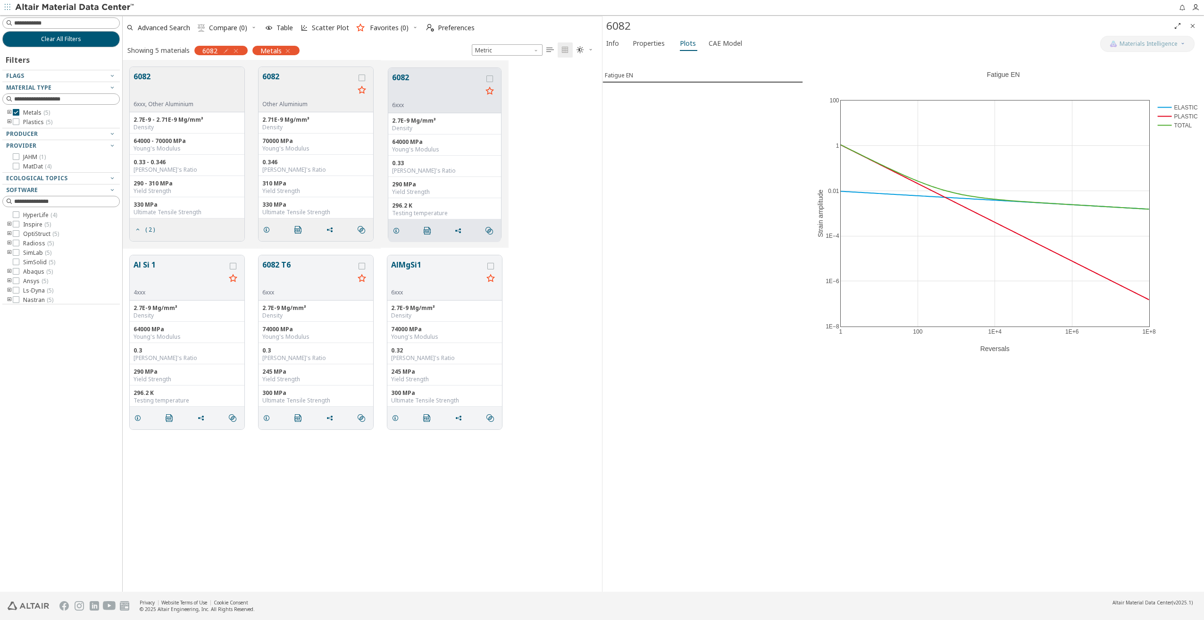
click at [324, 93] on button "6082" at bounding box center [308, 86] width 92 height 30
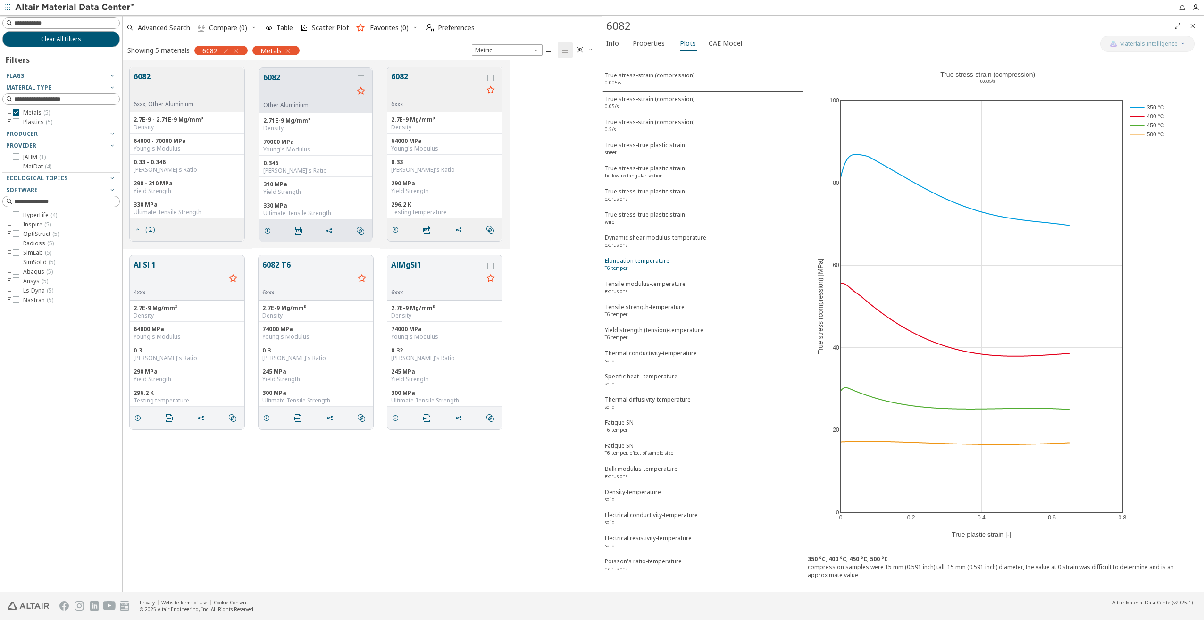
click at [666, 263] on div "Elongation-temperature T6 temper" at bounding box center [637, 265] width 65 height 17
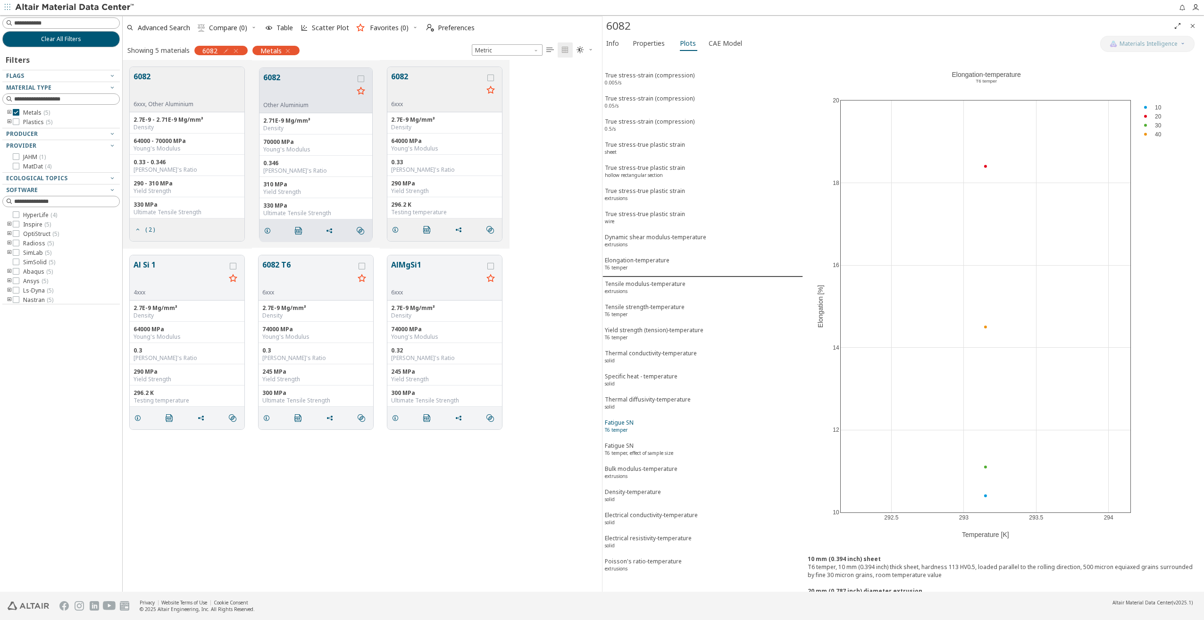
click at [640, 421] on span "Fatigue SN T6 temper" at bounding box center [703, 426] width 196 height 17
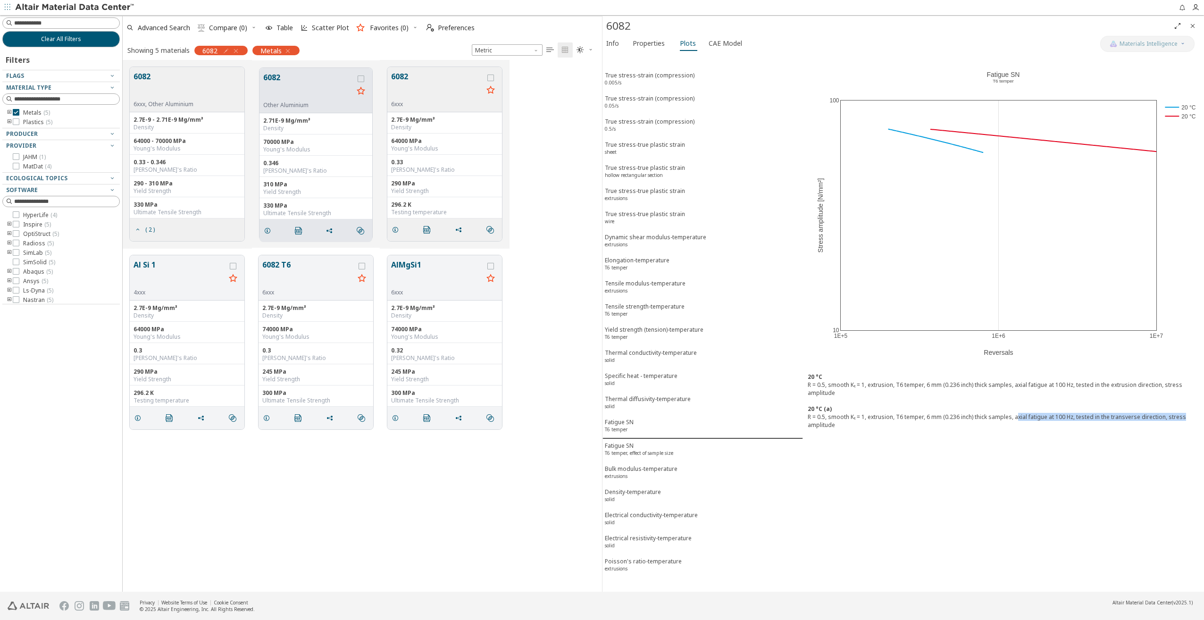
drag, startPoint x: 1017, startPoint y: 417, endPoint x: 1191, endPoint y: 421, distance: 174.1
click at [901, 421] on div "R = 0.5, smooth Kₜ = 1, extrusion, T6 temper, 6 mm (0.236 inch) thick samples, …" at bounding box center [1004, 421] width 392 height 16
drag, startPoint x: 1191, startPoint y: 421, endPoint x: 1158, endPoint y: 426, distance: 33.4
click at [901, 426] on div "R = 0.5, smooth Kₜ = 1, extrusion, T6 temper, 6 mm (0.236 inch) thick samples, …" at bounding box center [1004, 421] width 392 height 16
click at [285, 50] on icon "button" at bounding box center [288, 51] width 8 height 8
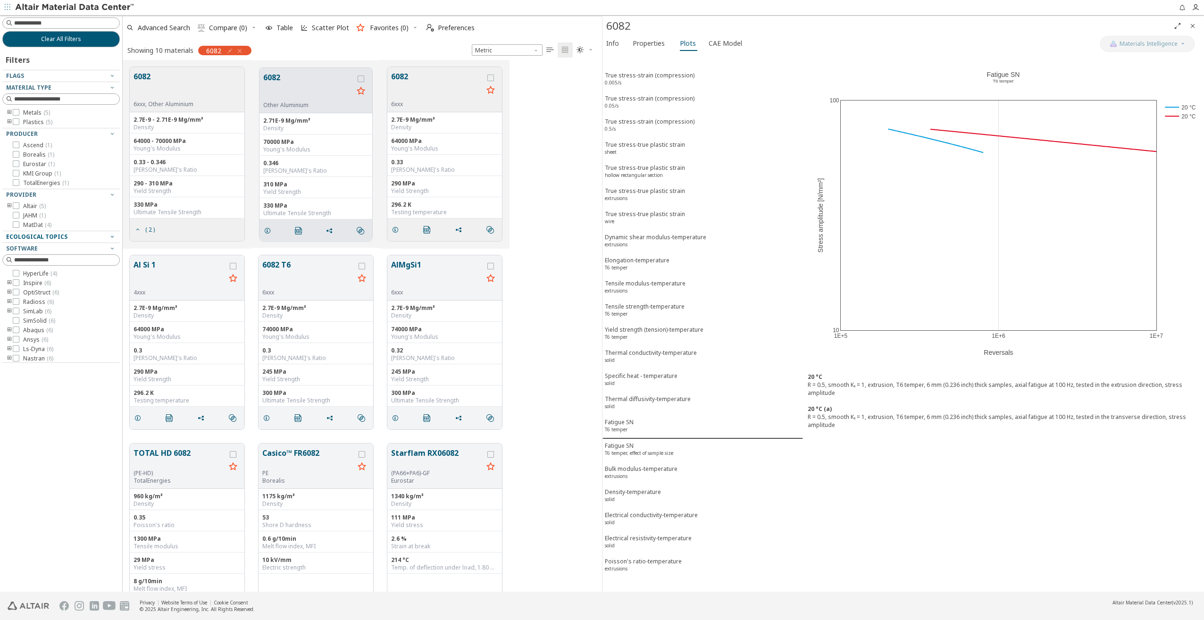
click at [60, 233] on span "Ecological Topics" at bounding box center [36, 237] width 61 height 8
click at [43, 75] on div "Flags" at bounding box center [57, 76] width 102 height 8
click at [51, 86] on div "Material Type" at bounding box center [57, 88] width 102 height 8
click at [37, 87] on span "Material Type" at bounding box center [28, 87] width 45 height 8
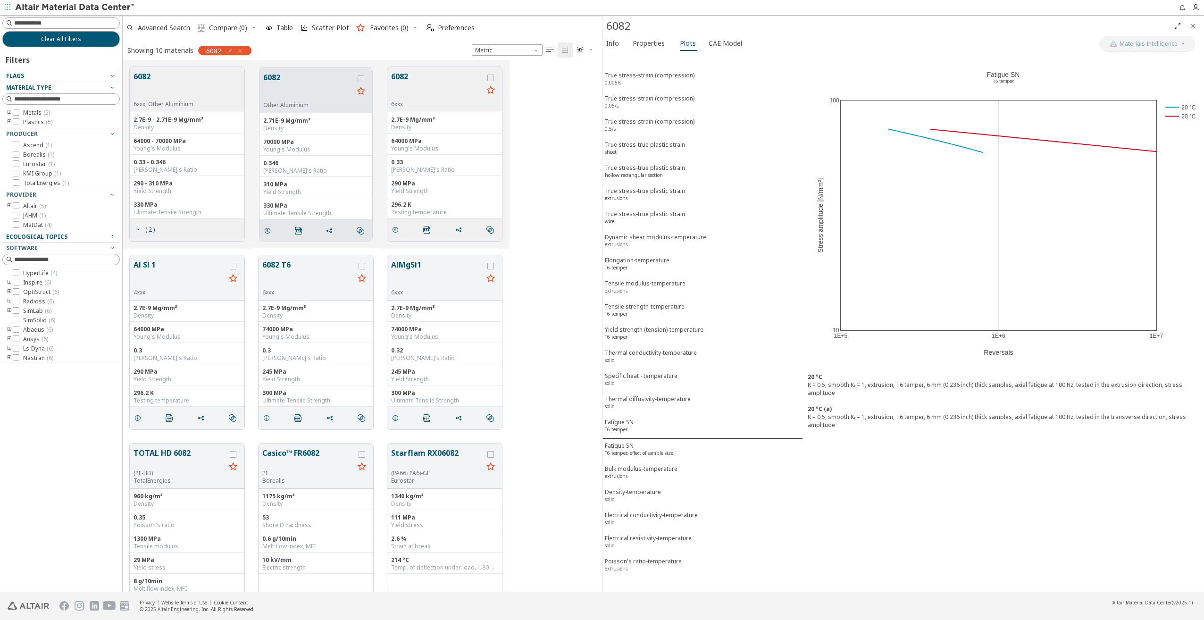
click at [6, 114] on icon "toogle group" at bounding box center [9, 113] width 7 height 8
click at [31, 121] on icon at bounding box center [30, 121] width 7 height 7
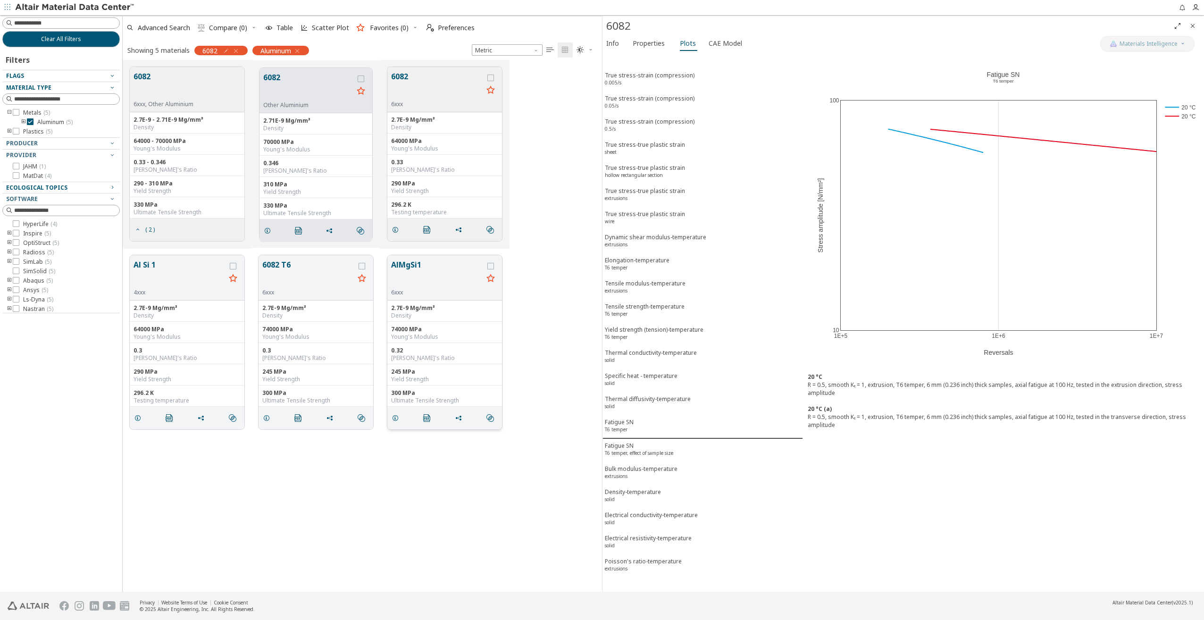
click at [430, 276] on button "AlMgSi1" at bounding box center [437, 274] width 92 height 30
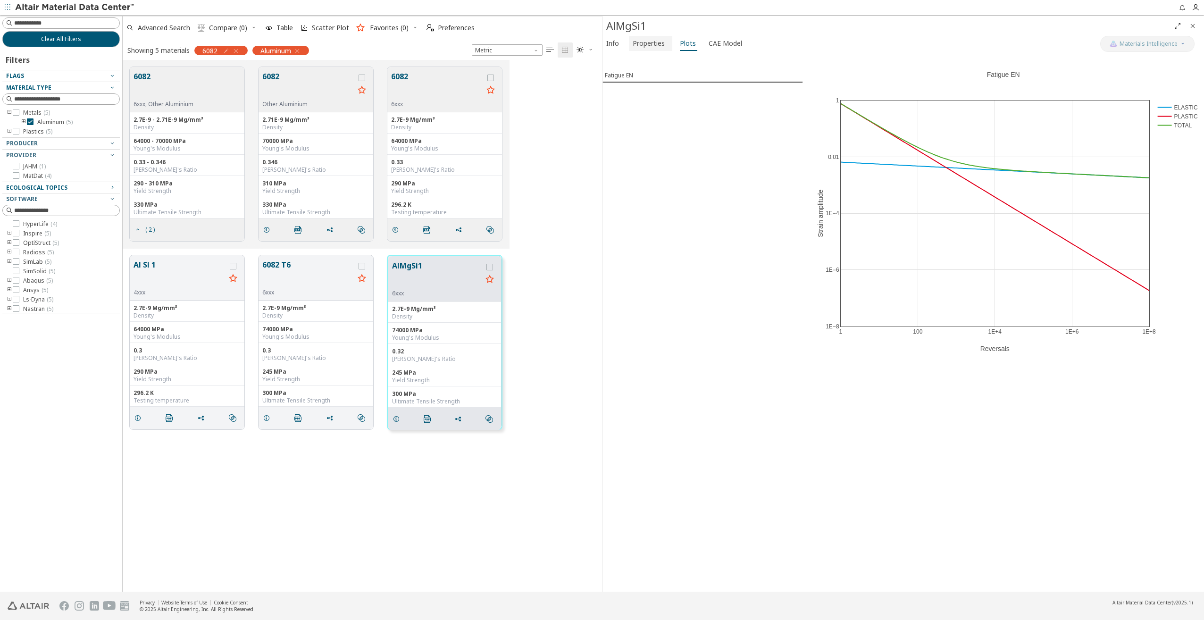
click at [652, 42] on span "Properties" at bounding box center [649, 43] width 32 height 15
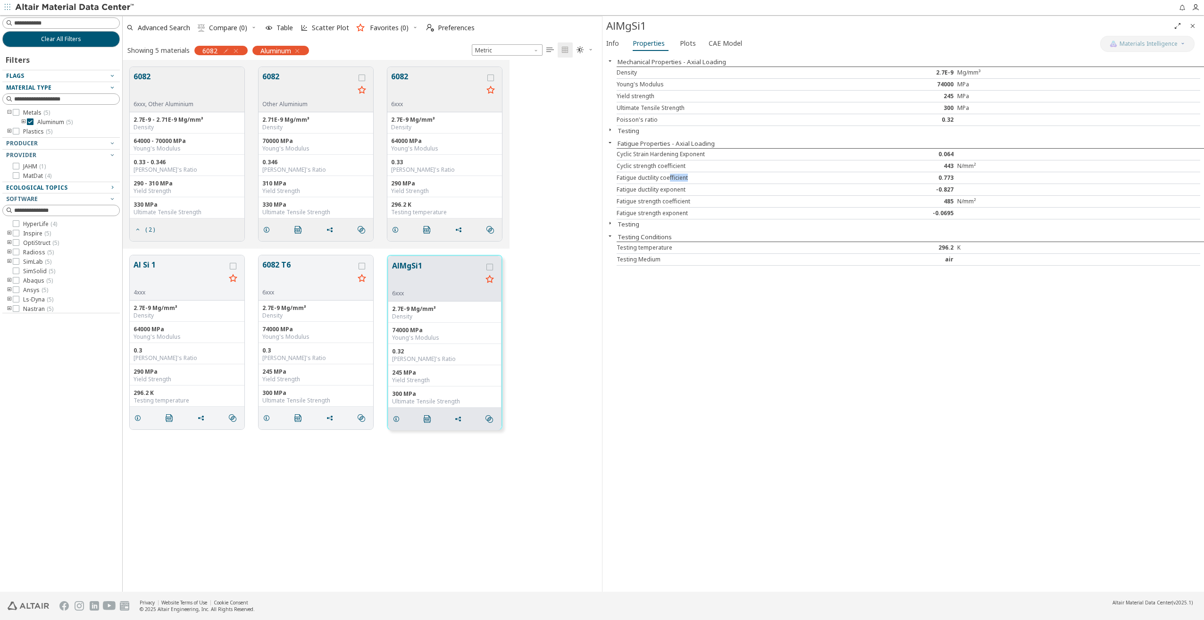
drag, startPoint x: 669, startPoint y: 176, endPoint x: 691, endPoint y: 173, distance: 21.5
click at [691, 173] on div "Fatigue ductility coefficient 0.773" at bounding box center [909, 178] width 584 height 12
drag, startPoint x: 691, startPoint y: 173, endPoint x: 949, endPoint y: 158, distance: 258.5
click at [901, 158] on div "Cyclic Strain Hardening Exponent 0.064" at bounding box center [909, 155] width 584 height 12
click at [612, 225] on icon "button" at bounding box center [610, 223] width 8 height 8
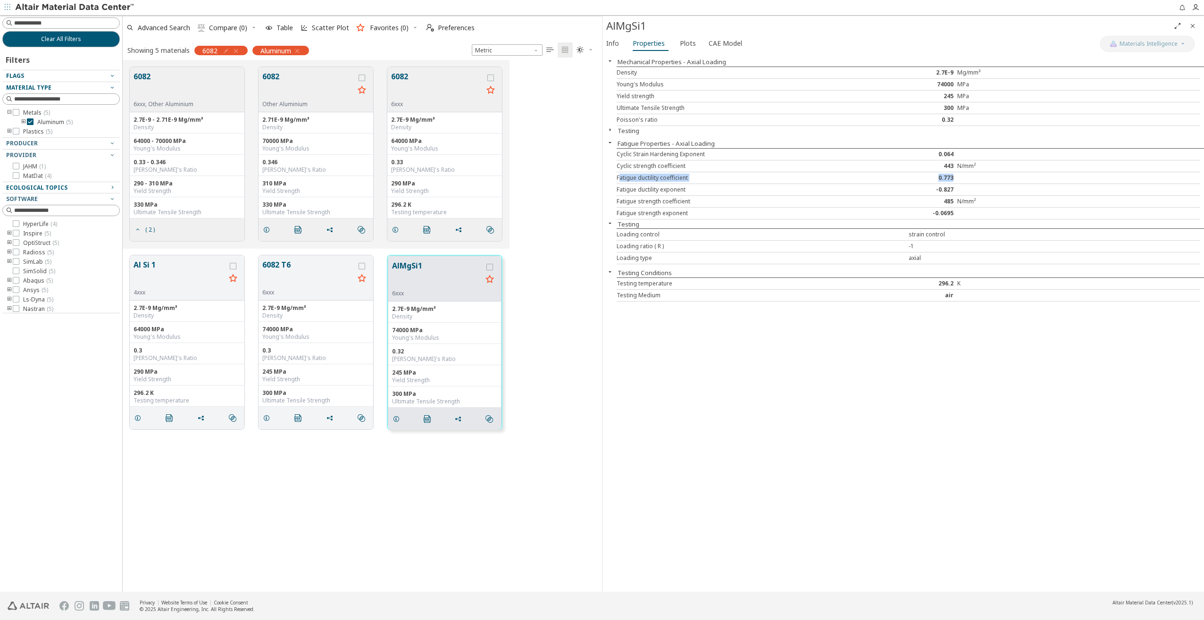
drag, startPoint x: 628, startPoint y: 175, endPoint x: 957, endPoint y: 174, distance: 329.3
click at [901, 174] on div "Fatigue ductility coefficient 0.773" at bounding box center [909, 178] width 584 height 12
drag, startPoint x: 613, startPoint y: 189, endPoint x: 953, endPoint y: 191, distance: 339.6
click at [901, 191] on div "Mechanical Properties - Axial Loading Density 2.7E-9 Mg/mm³ Young's Modulus 740…" at bounding box center [902, 322] width 601 height 538
drag, startPoint x: 953, startPoint y: 191, endPoint x: 887, endPoint y: 217, distance: 71.1
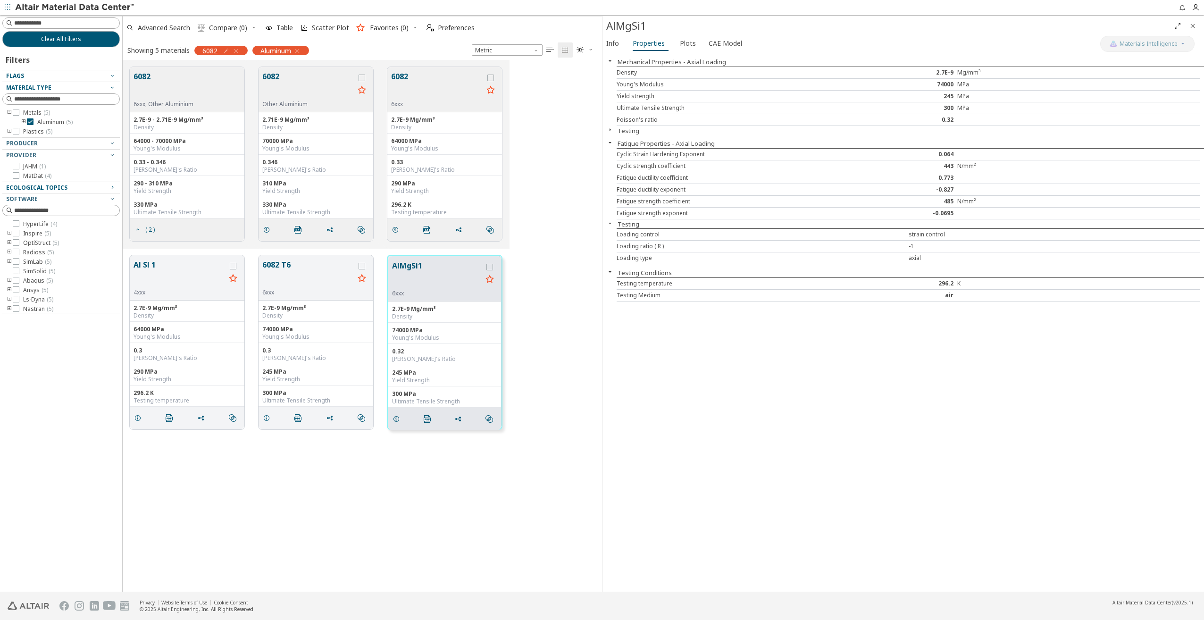
click at [890, 217] on div "Fatigue strength exponent -0.0695" at bounding box center [909, 214] width 584 height 12
drag, startPoint x: 612, startPoint y: 211, endPoint x: 951, endPoint y: 210, distance: 339.6
click at [901, 210] on div "Mechanical Properties - Axial Loading Density 2.7E-9 Mg/mm³ Young's Modulus 740…" at bounding box center [902, 322] width 601 height 538
drag, startPoint x: 951, startPoint y: 210, endPoint x: 628, endPoint y: 194, distance: 324.0
click at [628, 194] on div "Fatigue ductility exponent -0.827" at bounding box center [909, 190] width 584 height 12
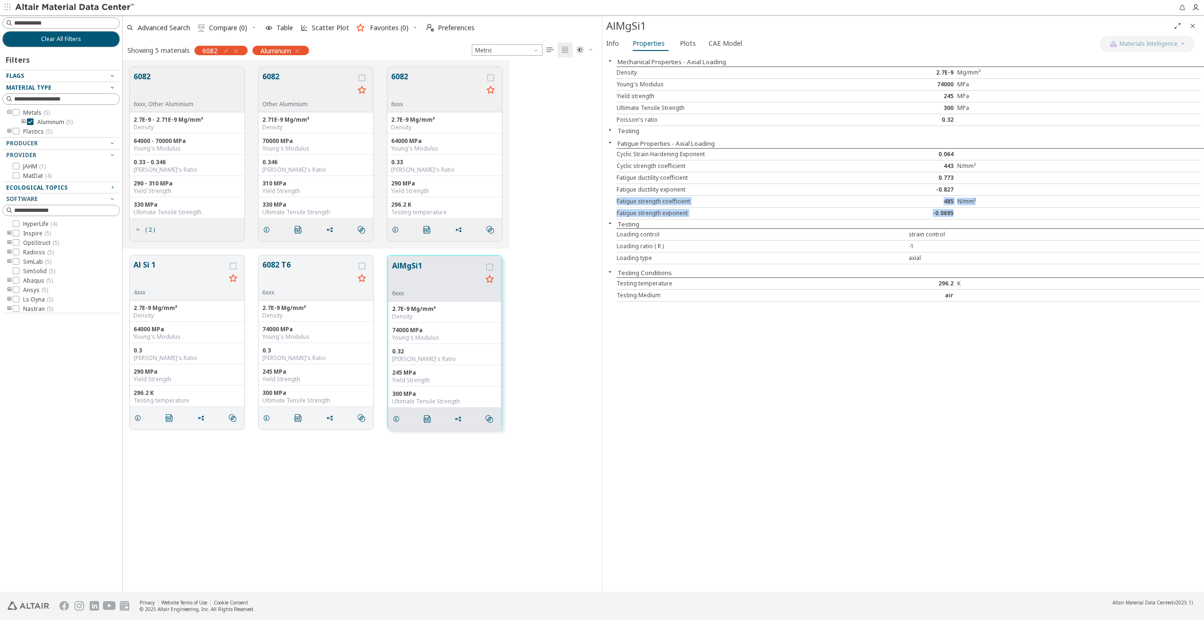
drag, startPoint x: 958, startPoint y: 211, endPoint x: 613, endPoint y: 205, distance: 344.9
click at [613, 205] on div "Mechanical Properties - Axial Loading Density 2.7E-9 Mg/mm³ Young's Modulus 740…" at bounding box center [902, 322] width 601 height 538
drag, startPoint x: 613, startPoint y: 205, endPoint x: 755, endPoint y: 358, distance: 208.6
click at [755, 358] on div "Mechanical Properties - Axial Loading Density 2.7E-9 Mg/mm³ Young's Modulus 740…" at bounding box center [902, 322] width 601 height 538
click at [327, 82] on button "6082" at bounding box center [308, 86] width 92 height 30
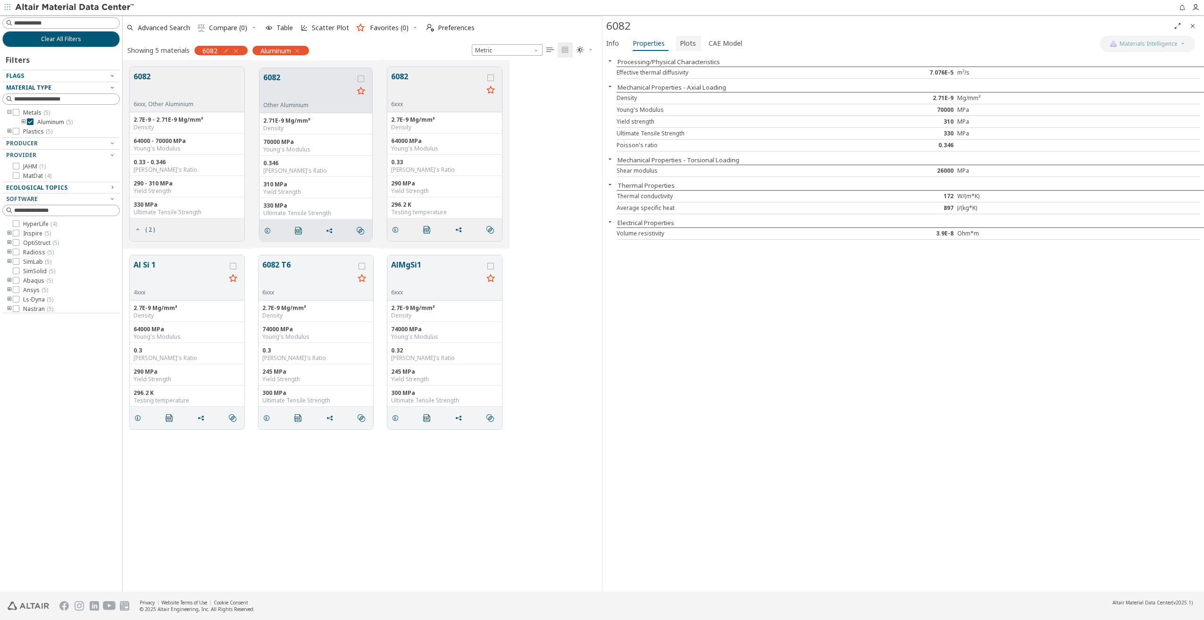
click at [683, 47] on span "Plots" at bounding box center [688, 43] width 16 height 15
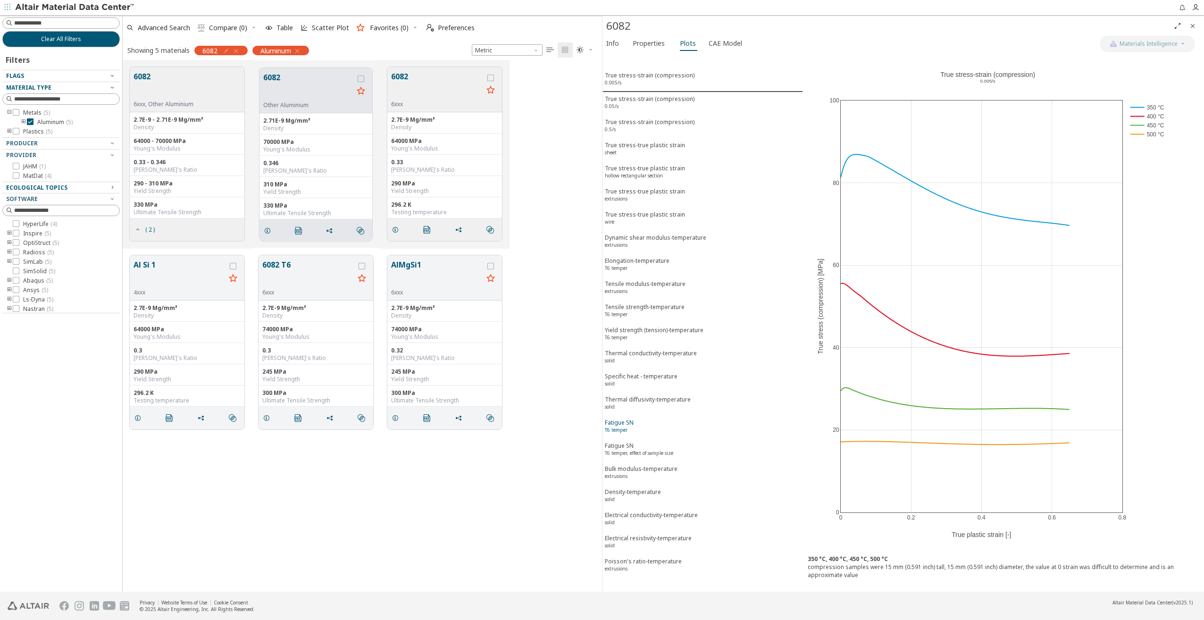
click at [641, 432] on span "Fatigue SN T6 temper" at bounding box center [703, 426] width 196 height 17
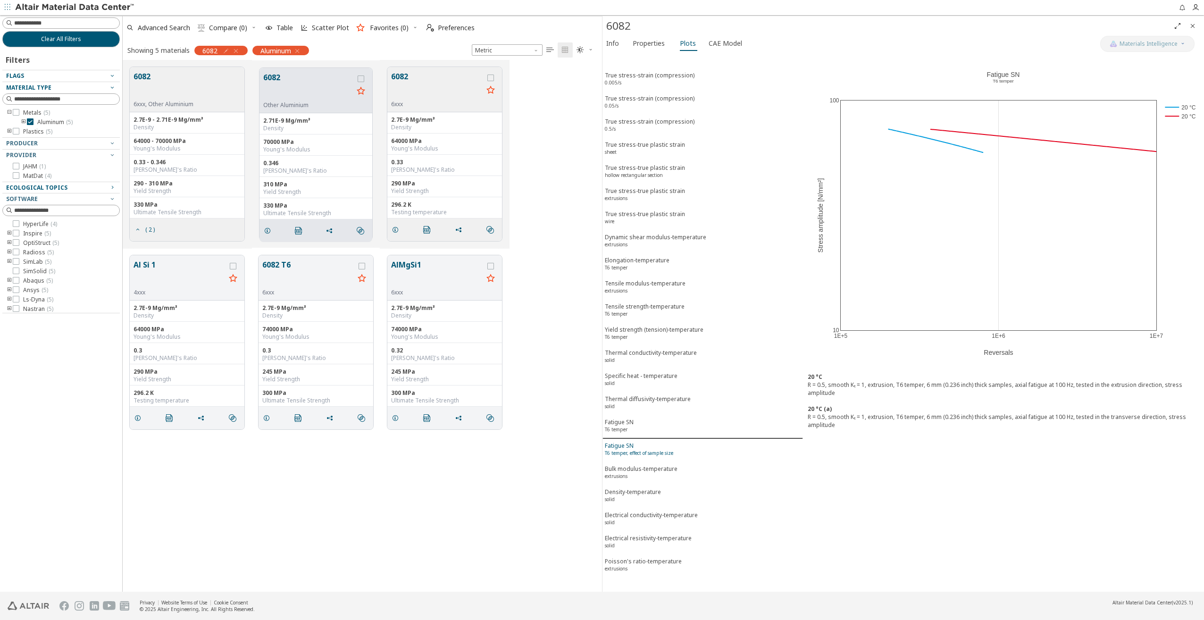
click at [671, 450] on sup "T6 temper, effect of sample size" at bounding box center [639, 453] width 68 height 7
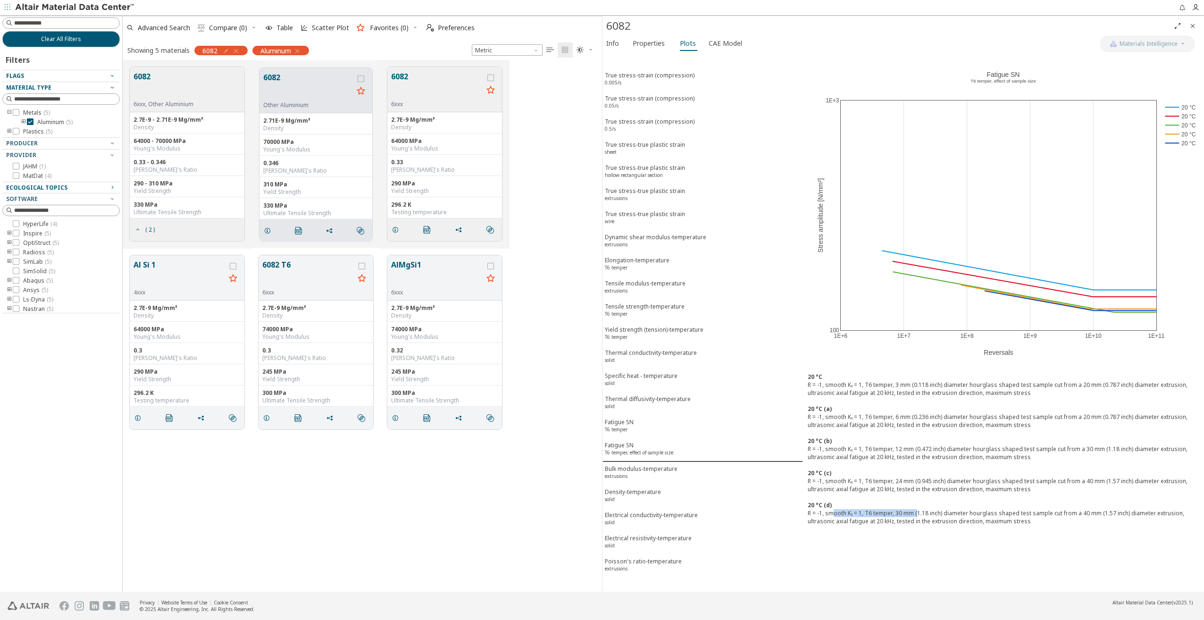
drag, startPoint x: 835, startPoint y: 514, endPoint x: 916, endPoint y: 513, distance: 80.7
click at [901, 450] on div "R = -1, smooth Kₜ = 1, T6 temper, 30 mm (1.18 inch) diameter hourglass shaped t…" at bounding box center [1004, 517] width 392 height 16
drag, startPoint x: 916, startPoint y: 513, endPoint x: 891, endPoint y: 410, distance: 105.8
click at [891, 410] on div "20 °C (a)" at bounding box center [1004, 409] width 392 height 8
drag, startPoint x: 1022, startPoint y: 279, endPoint x: 1000, endPoint y: 275, distance: 23.1
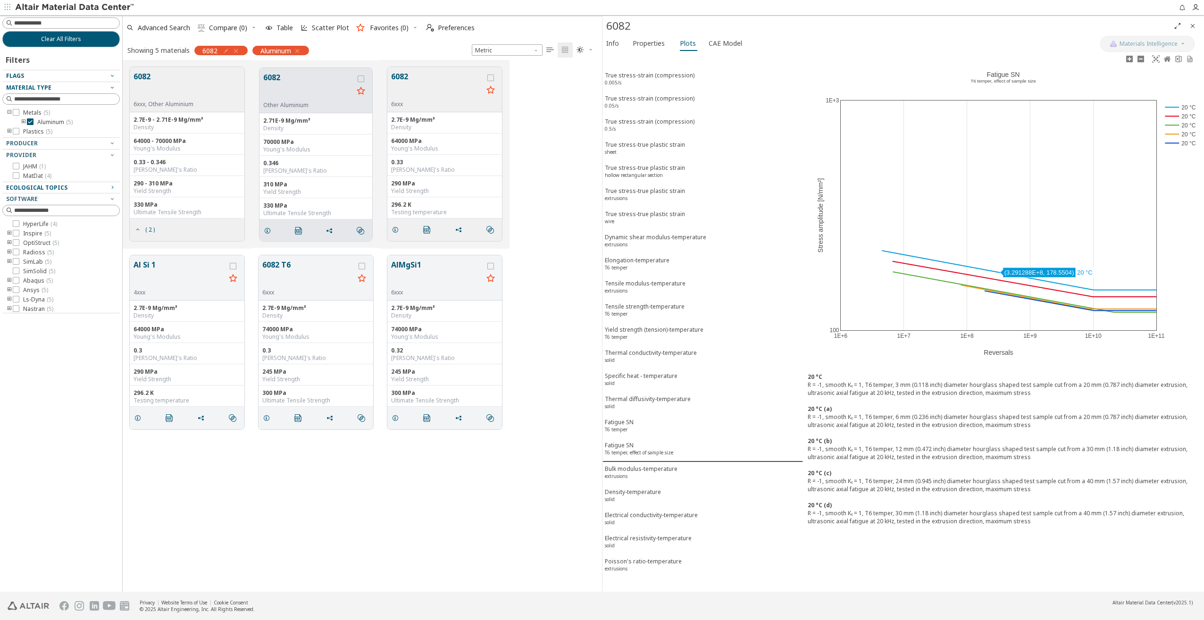
drag, startPoint x: 1000, startPoint y: 275, endPoint x: 905, endPoint y: 256, distance: 96.7
drag, startPoint x: 884, startPoint y: 251, endPoint x: 1167, endPoint y: 321, distance: 290.9
click at [901, 62] on icon at bounding box center [1178, 58] width 6 height 7
click at [901, 76] on div "1E+6 1E+7 1E+8 1E+9 1E+10 1E+11 100 1E+3 20 °C 20 °C 20 °C 20 °C 20 °C Fatigue …" at bounding box center [1003, 210] width 401 height 315
click at [901, 61] on icon at bounding box center [1156, 59] width 8 height 8
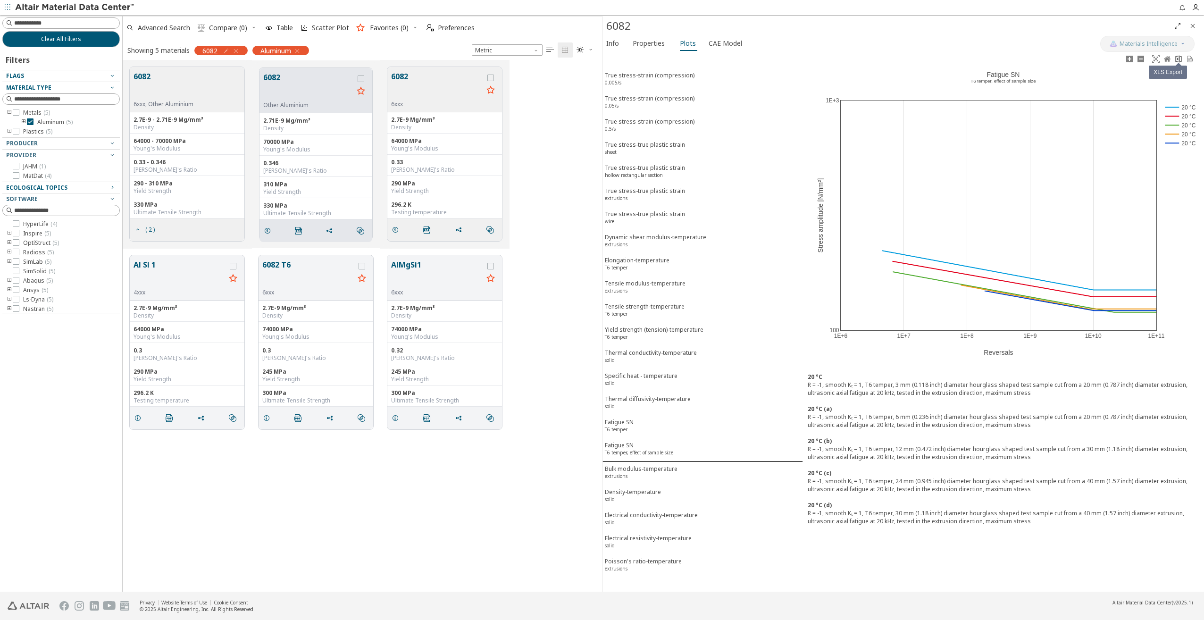
click at [901, 61] on link at bounding box center [1178, 59] width 11 height 11
click at [632, 425] on div "Fatigue SN T6 temper" at bounding box center [619, 426] width 29 height 17
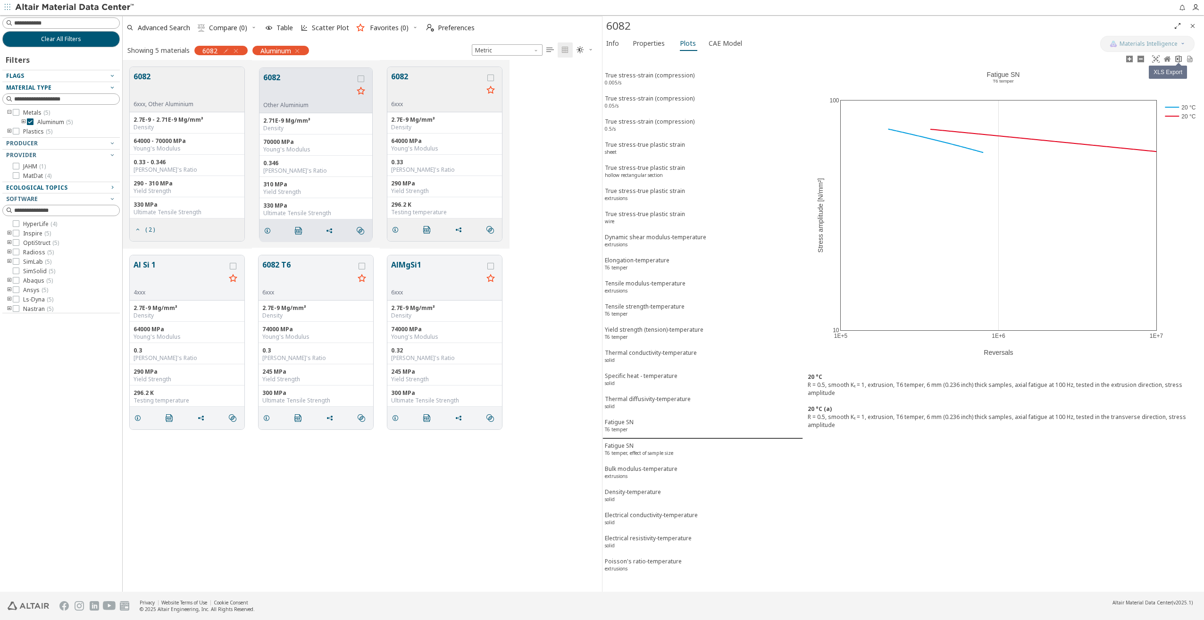
click at [901, 62] on icon at bounding box center [1179, 59] width 8 height 8
drag, startPoint x: 999, startPoint y: 136, endPoint x: 1187, endPoint y: 109, distance: 190.2
click at [901, 109] on rect at bounding box center [1179, 107] width 33 height 9
click at [901, 106] on rect at bounding box center [1179, 107] width 33 height 9
click at [901, 107] on rect at bounding box center [1179, 107] width 33 height 9
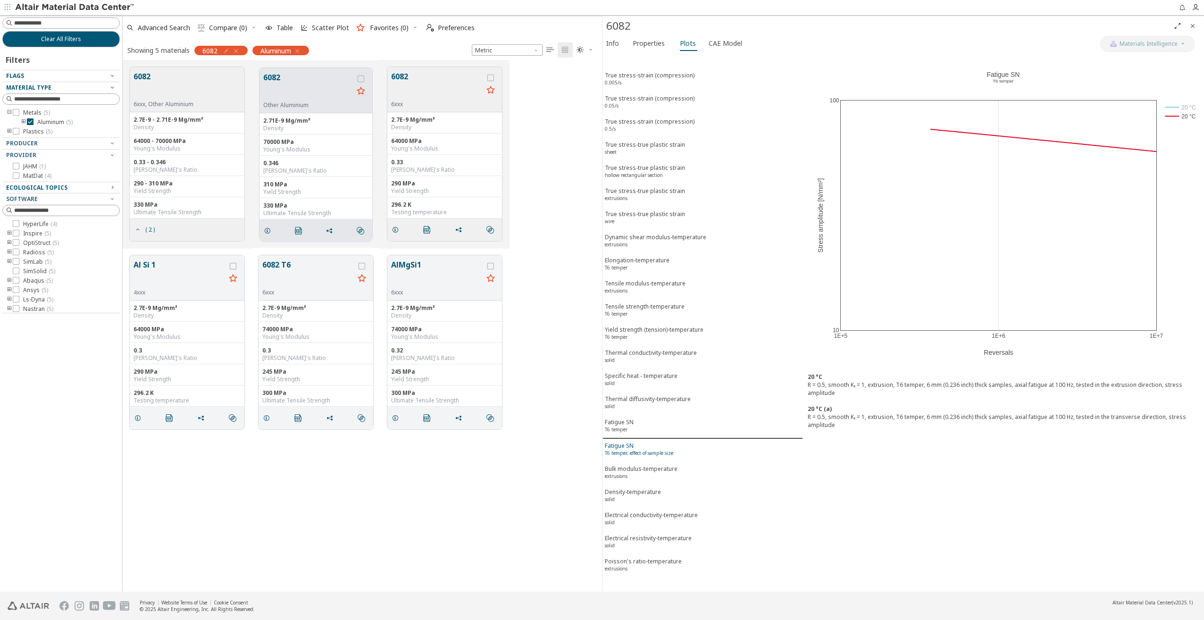
click at [633, 442] on div "Fatigue SN T6 temper, effect of sample size" at bounding box center [639, 450] width 68 height 17
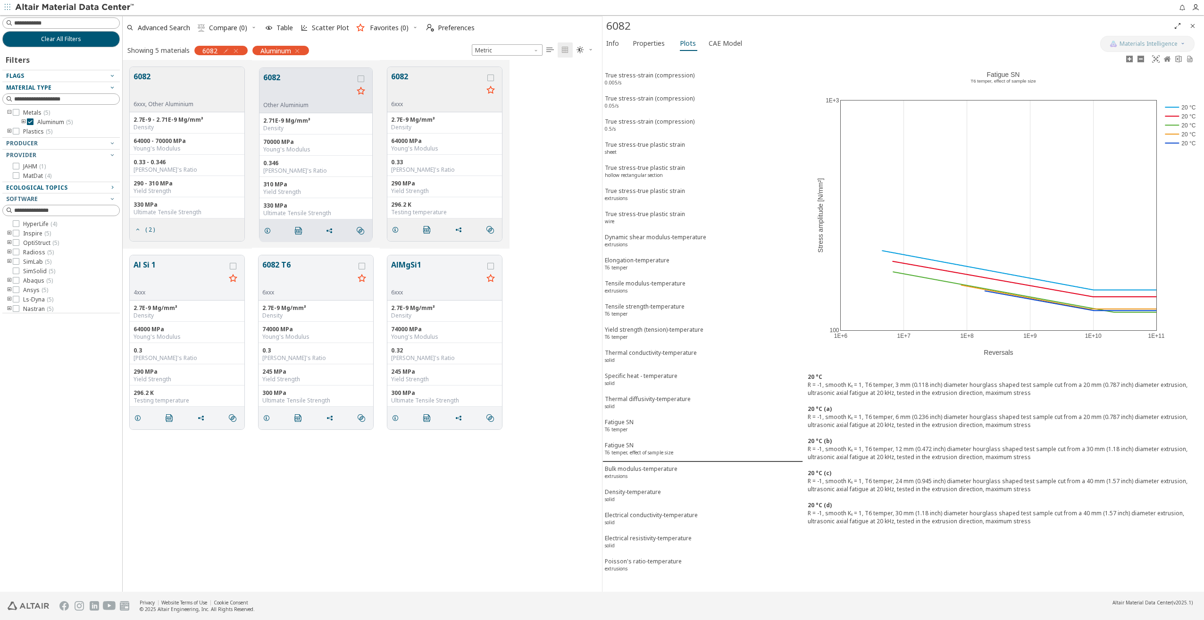
click at [901, 142] on rect at bounding box center [1179, 143] width 33 height 9
click at [901, 134] on rect at bounding box center [1179, 134] width 33 height 9
click at [901, 123] on rect at bounding box center [1179, 125] width 33 height 9
click at [901, 118] on rect at bounding box center [1179, 116] width 33 height 9
click at [901, 60] on icon at bounding box center [1178, 58] width 6 height 7
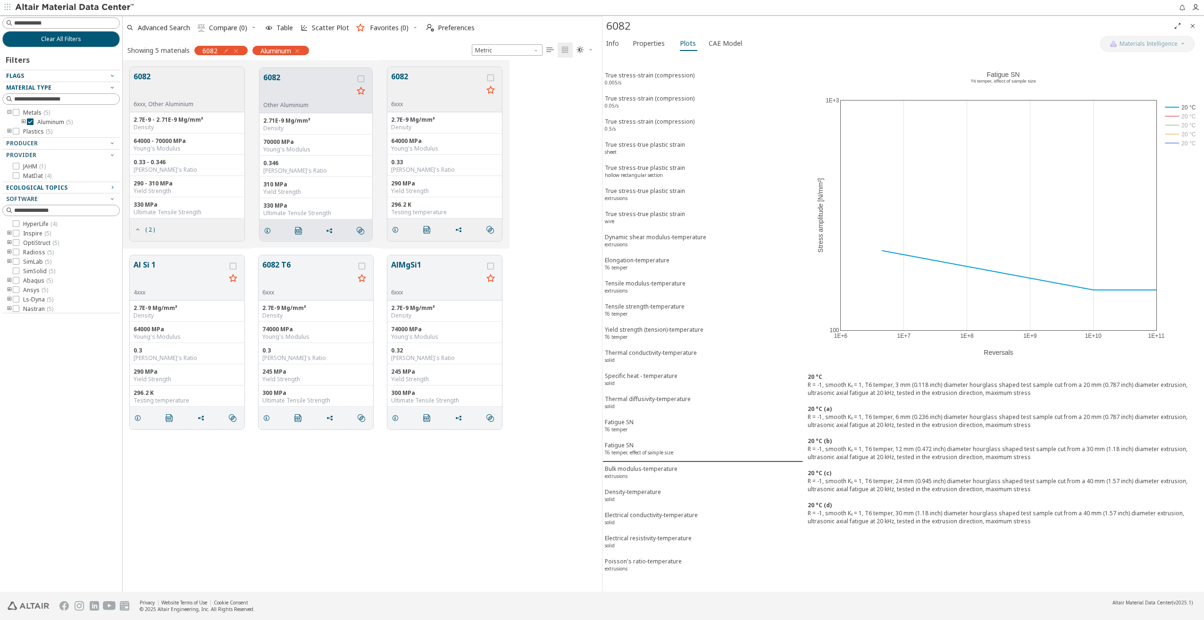
click at [238, 49] on icon "button" at bounding box center [236, 51] width 8 height 8
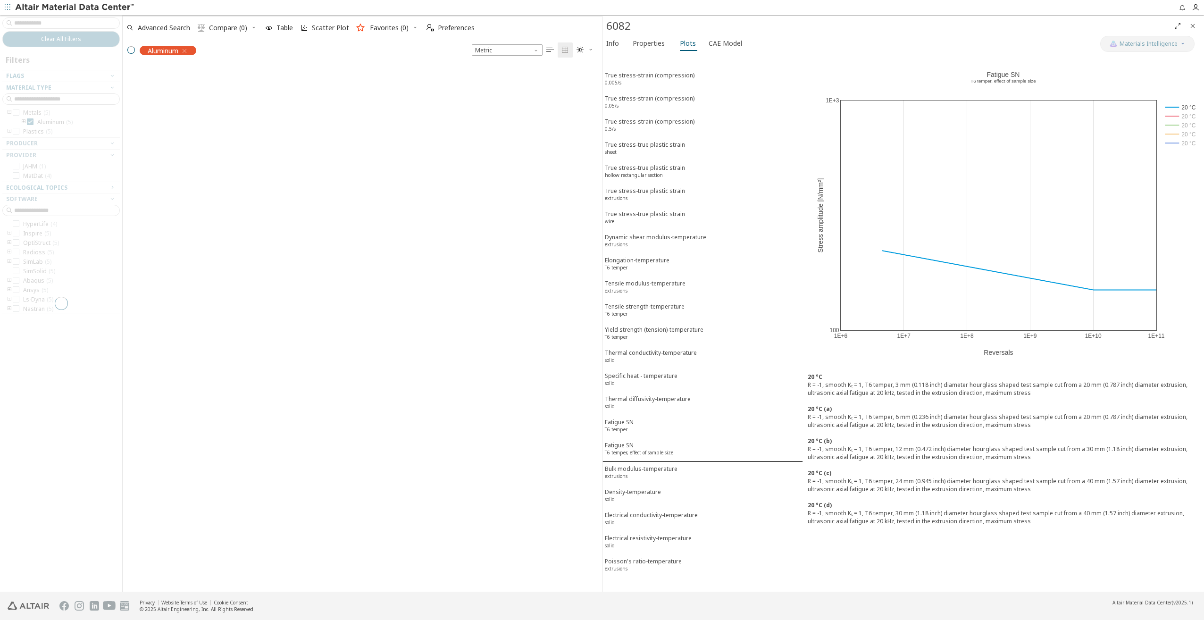
click at [52, 23] on div at bounding box center [61, 303] width 122 height 576
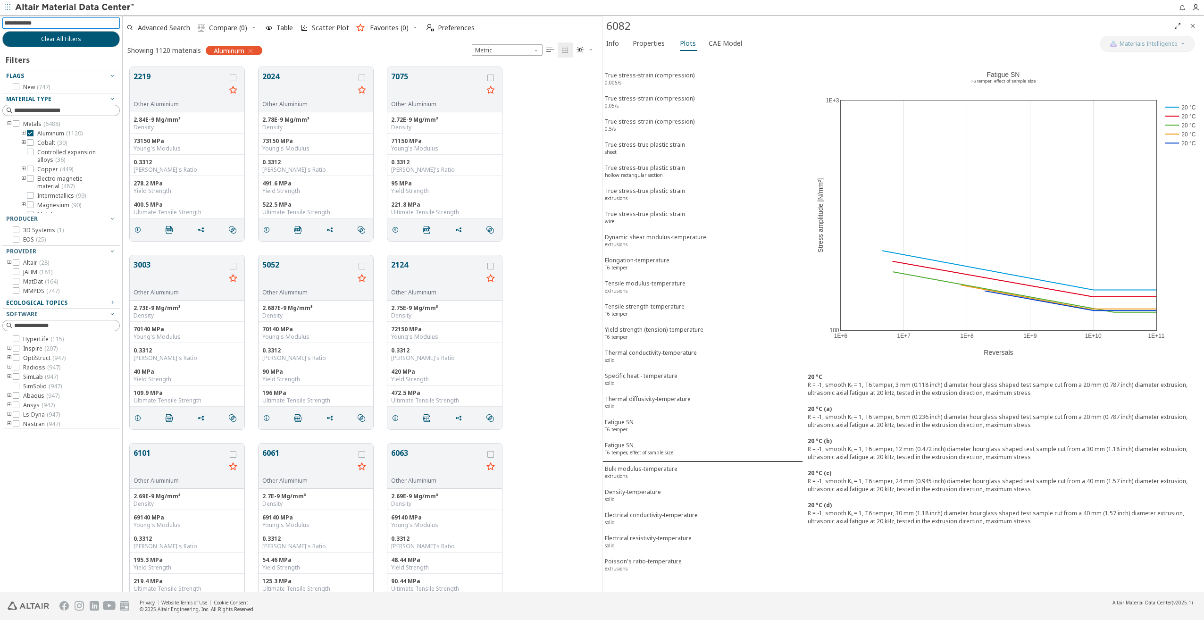
click at [52, 23] on input at bounding box center [62, 23] width 116 height 10
type input "******"
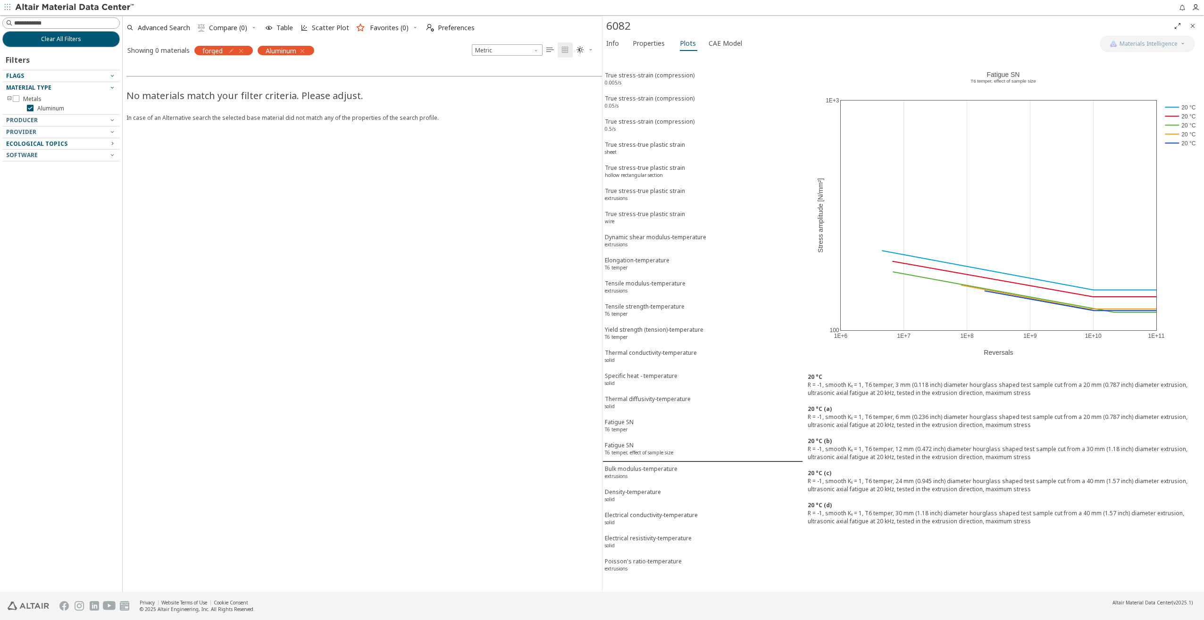
click at [247, 50] on div "forged" at bounding box center [223, 50] width 58 height 9
click at [243, 50] on icon "button" at bounding box center [241, 51] width 8 height 8
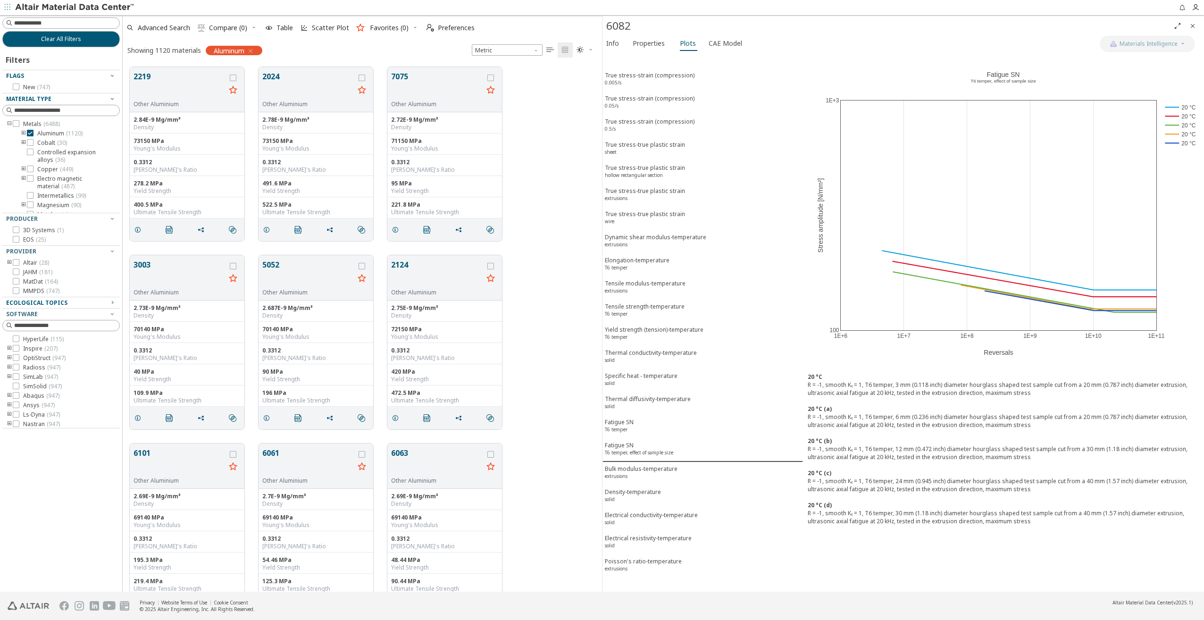
scroll to position [525, 472]
click at [190, 82] on button "2219" at bounding box center [179, 86] width 92 height 30
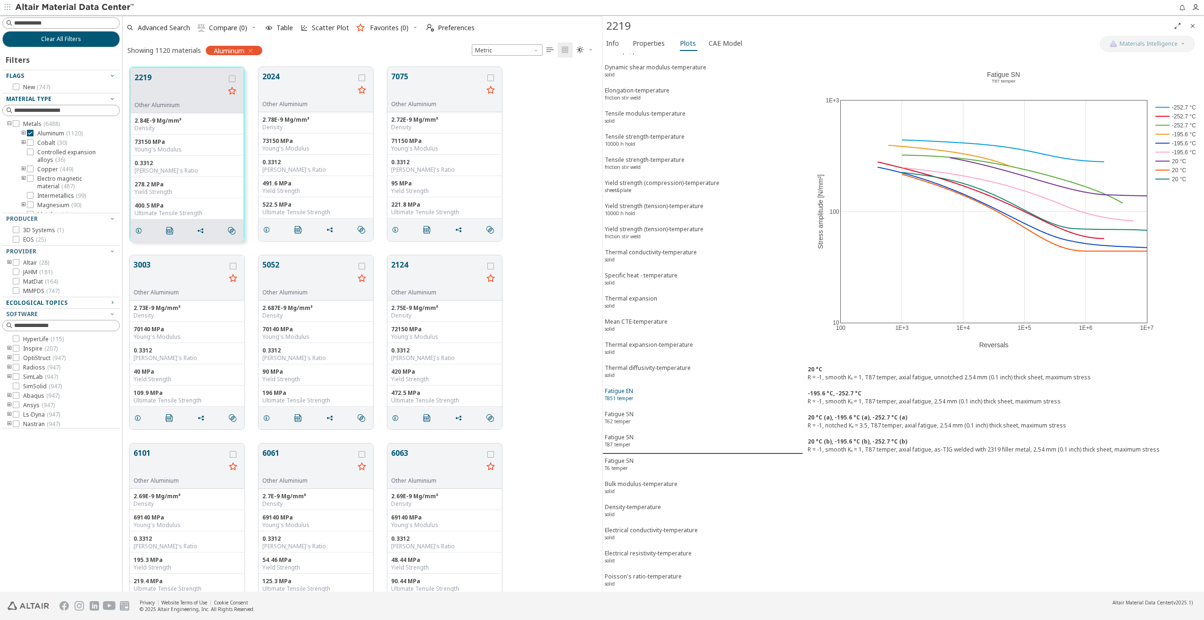
scroll to position [3869, 0]
click at [514, 51] on span "Metric" at bounding box center [507, 49] width 71 height 11
click at [60, 22] on input at bounding box center [66, 22] width 105 height 9
type input "****"
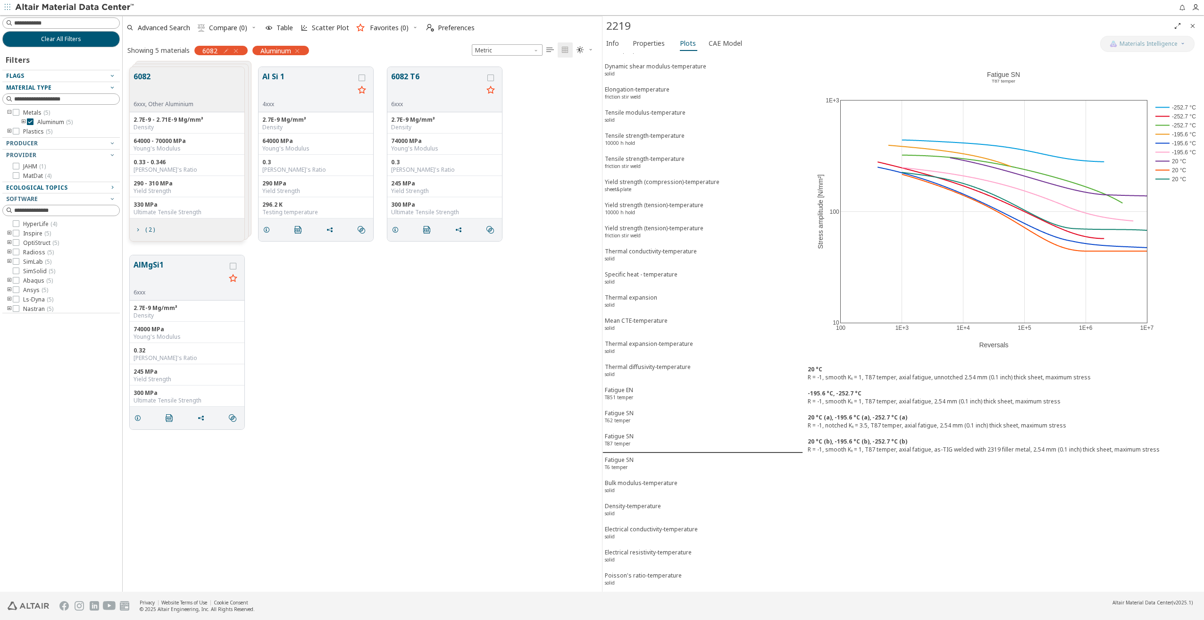
click at [162, 83] on button "6082" at bounding box center [163, 86] width 60 height 30
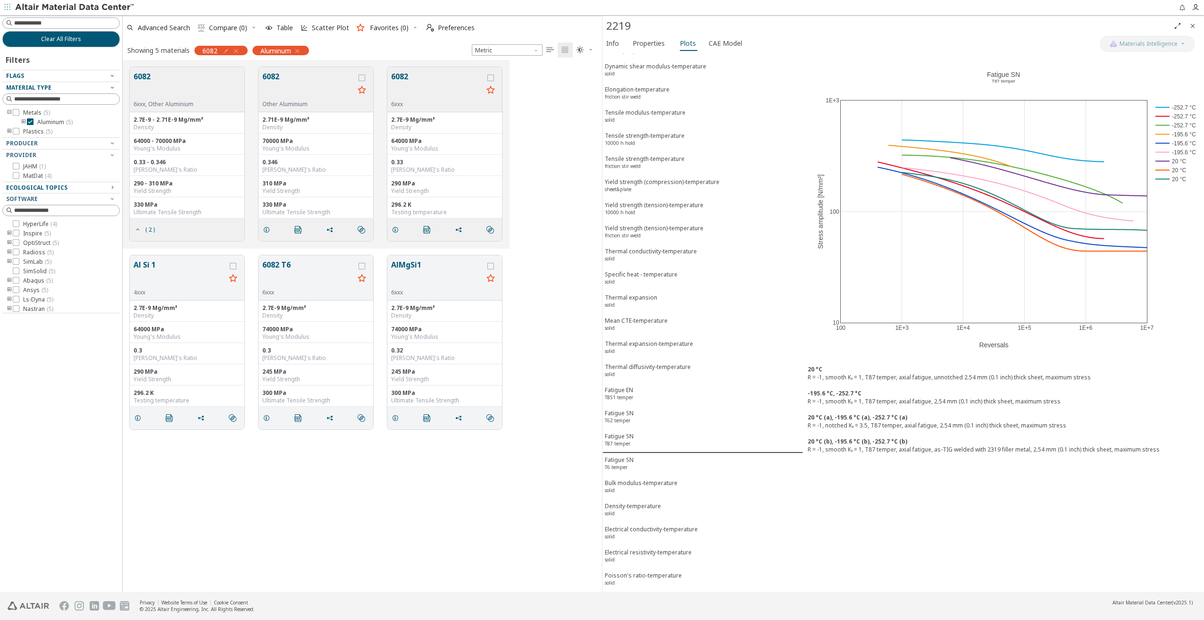
click at [419, 90] on button "6082" at bounding box center [437, 86] width 92 height 30
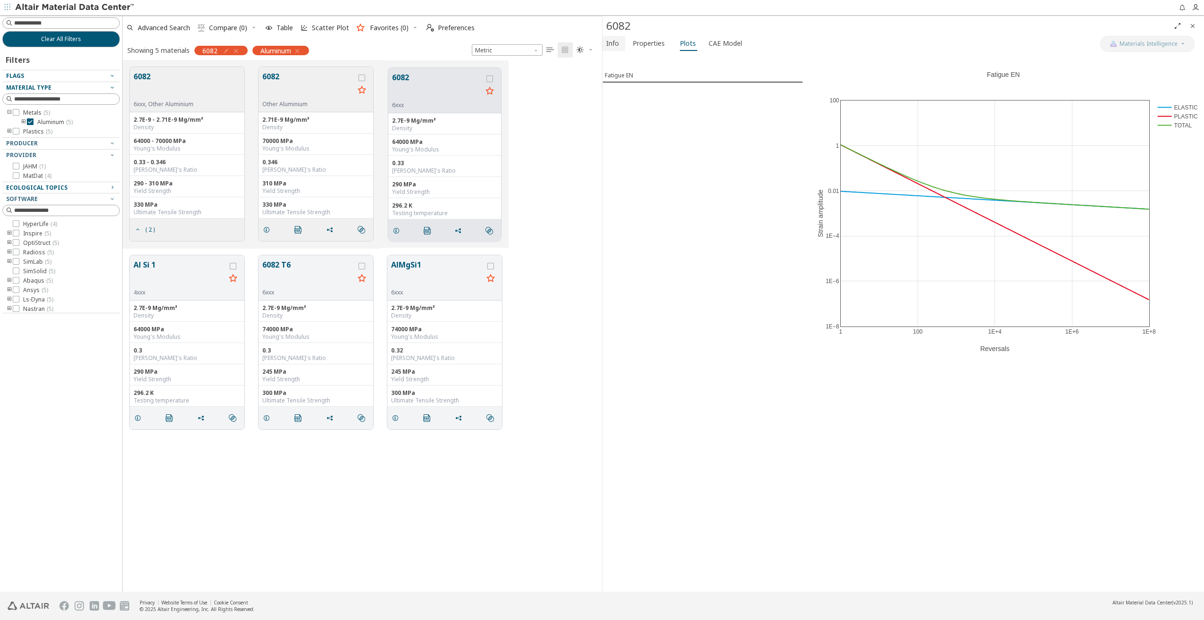
click at [612, 45] on span "Info" at bounding box center [612, 43] width 13 height 15
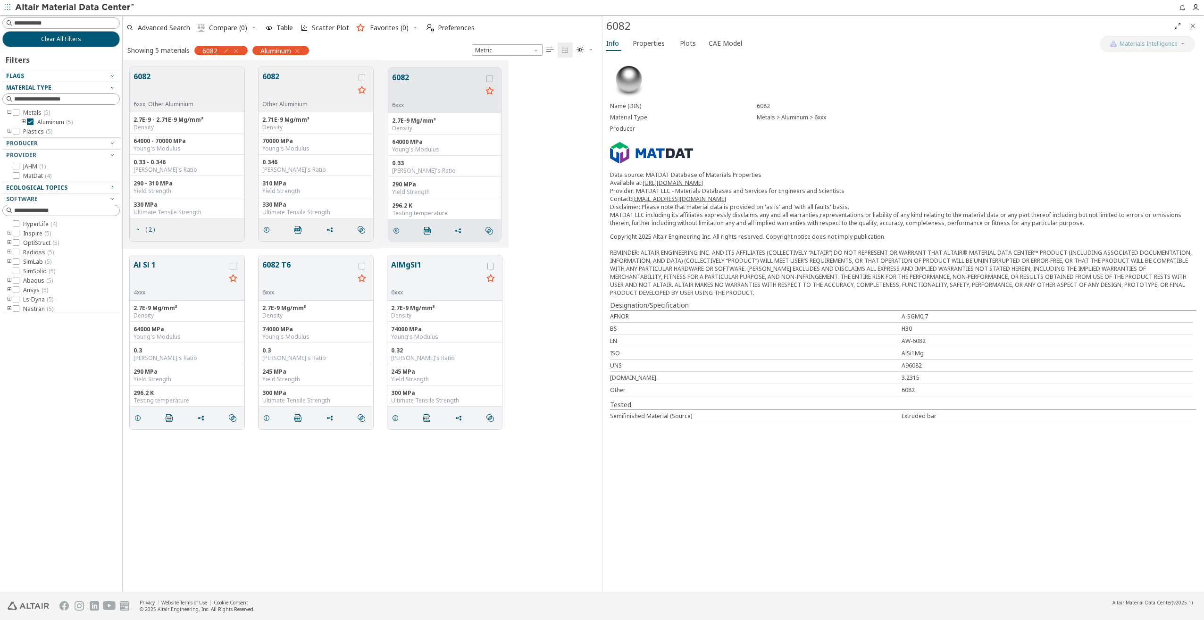
click at [709, 136] on div "Name (DIN) 6082 Material Type Metals > Aluminum > 6xxx Producer Data source: MA…" at bounding box center [902, 241] width 601 height 377
click at [318, 75] on button "6082" at bounding box center [308, 86] width 92 height 30
